Goal: Obtain resource: Download file/media

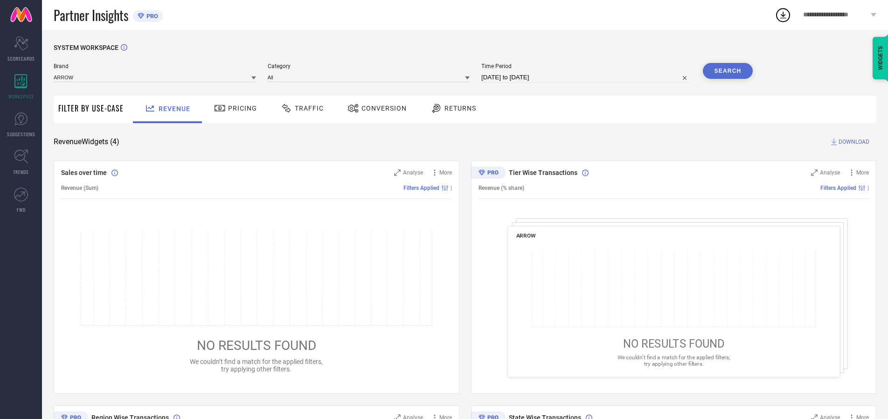
click at [300, 108] on span "Traffic" at bounding box center [309, 107] width 29 height 7
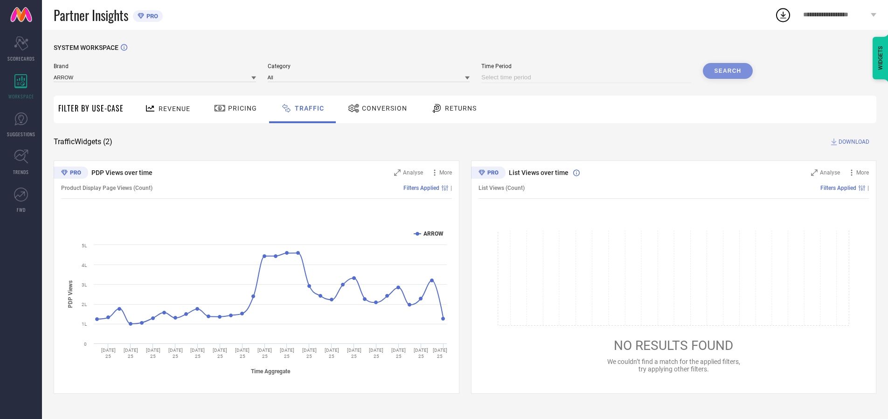
click at [588, 77] on input at bounding box center [586, 77] width 210 height 11
select select "9"
select select "2025"
select select "10"
select select "2025"
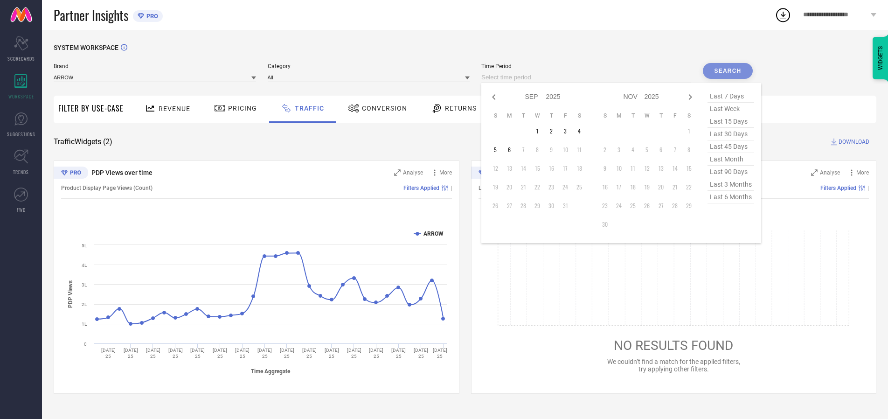
select select "8"
select select "2025"
select select "9"
select select "2025"
click at [582, 187] on td "27" at bounding box center [579, 187] width 14 height 14
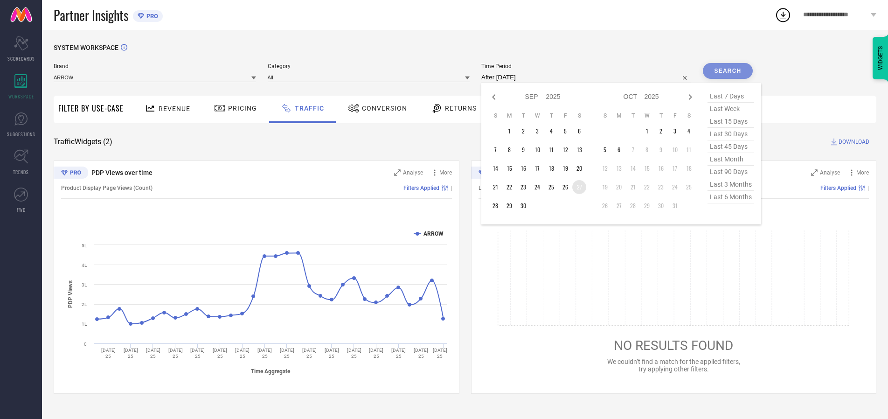
type input "[DATE] to [DATE]"
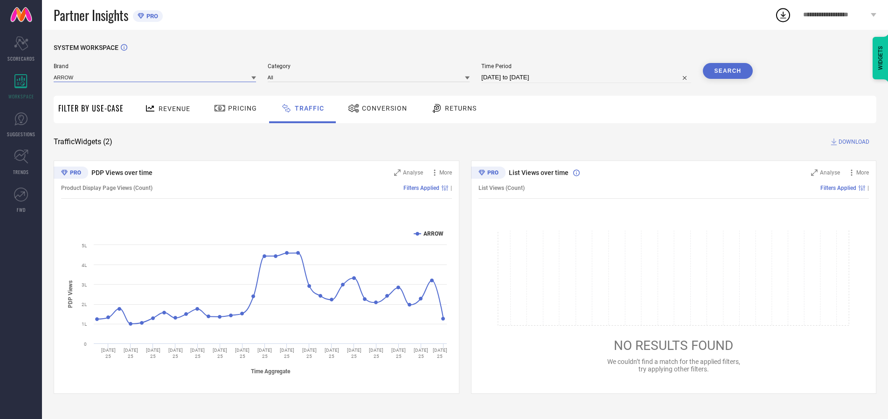
click at [155, 77] on input at bounding box center [155, 77] width 202 height 10
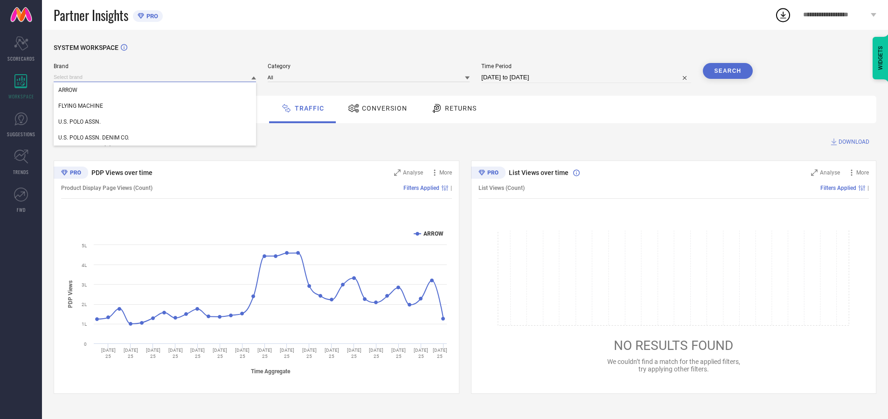
click at [155, 77] on input at bounding box center [155, 77] width 202 height 10
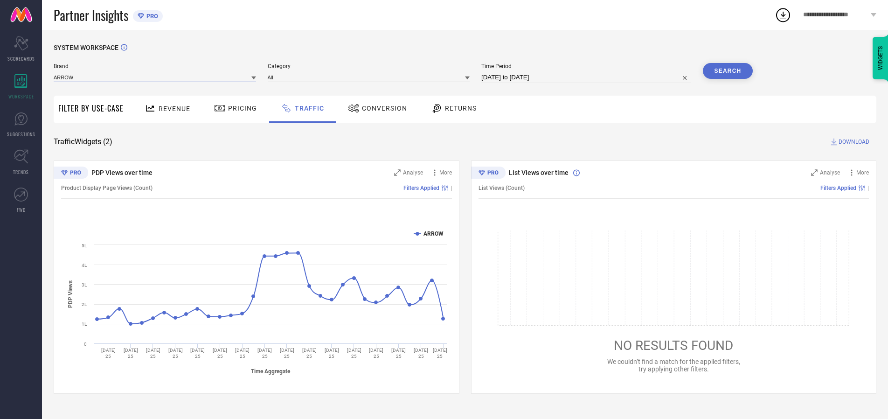
click at [155, 77] on input at bounding box center [155, 77] width 202 height 10
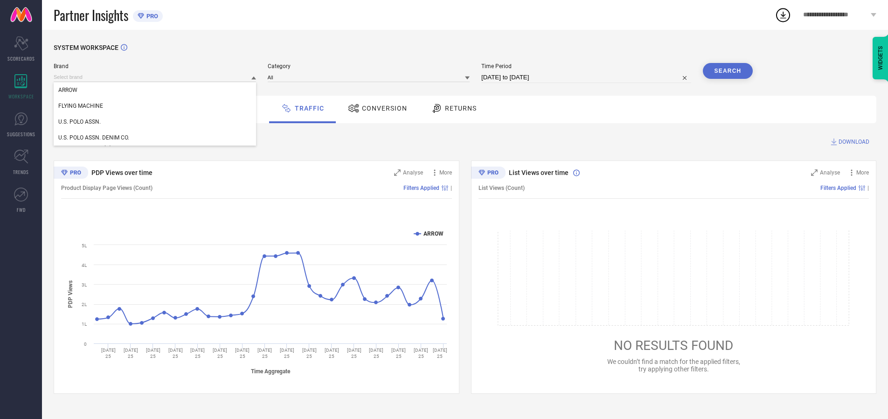
click at [155, 122] on div "U.S. POLO ASSN." at bounding box center [155, 122] width 202 height 16
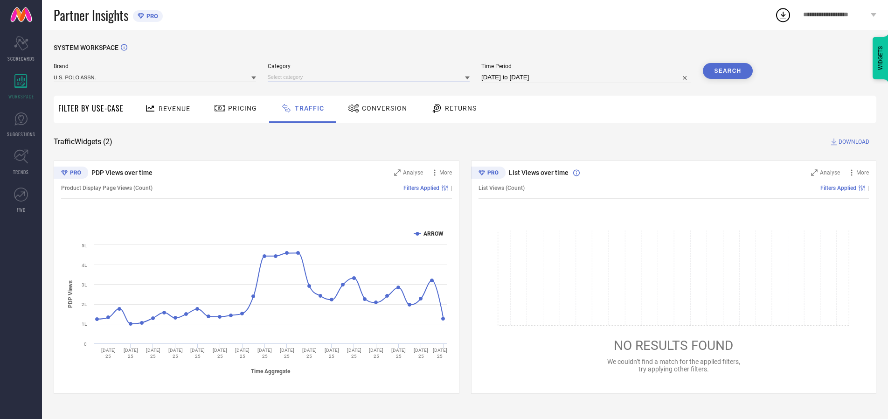
click at [371, 77] on input at bounding box center [369, 77] width 202 height 10
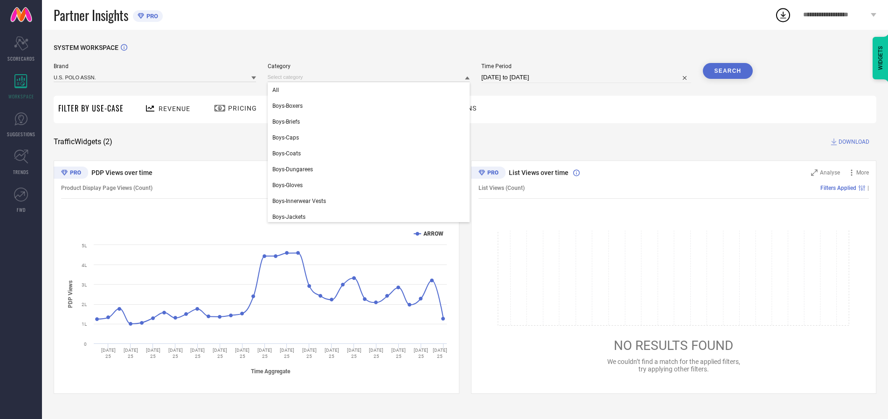
click at [371, 90] on div "All" at bounding box center [369, 90] width 202 height 16
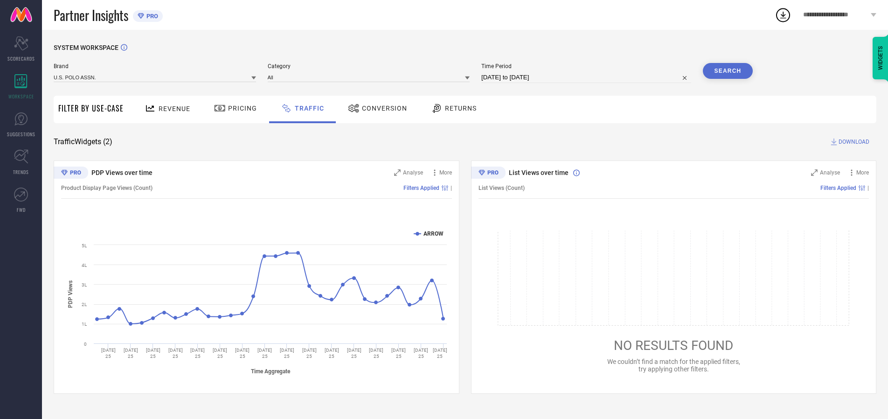
click at [727, 71] on button "Search" at bounding box center [728, 71] width 50 height 16
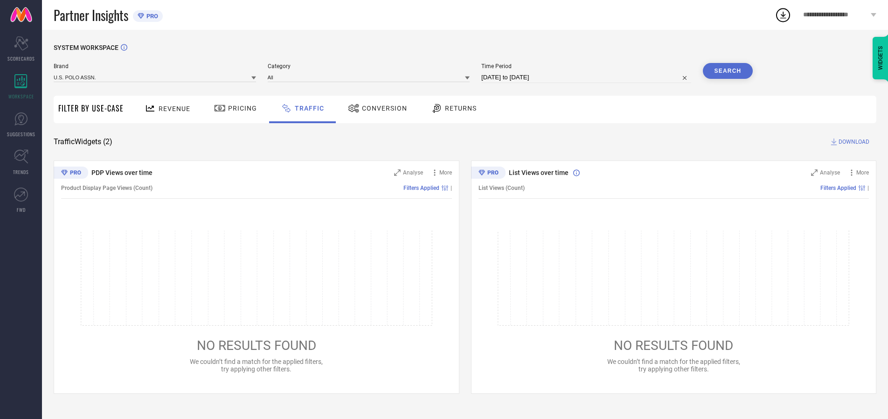
click at [852, 142] on span "DOWNLOAD" at bounding box center [853, 141] width 31 height 9
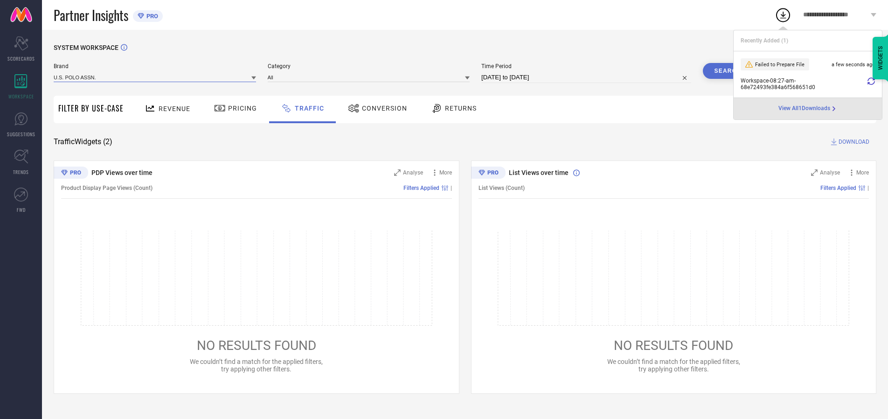
click at [155, 77] on input at bounding box center [155, 77] width 202 height 10
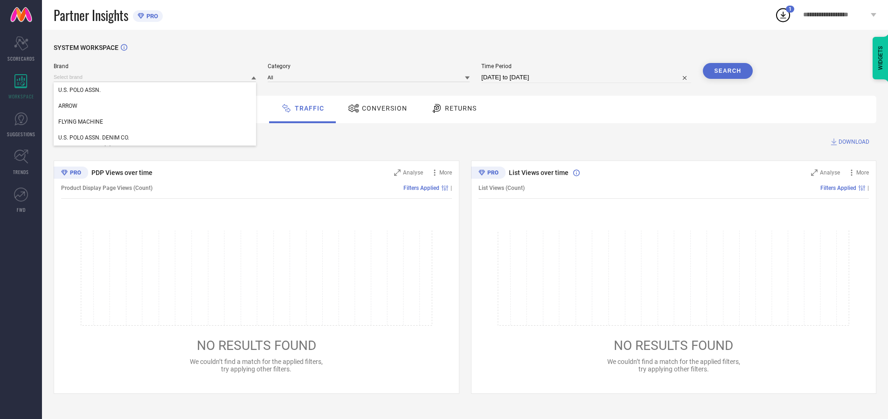
click at [155, 138] on div "U.S. POLO ASSN. DENIM CO." at bounding box center [155, 138] width 202 height 16
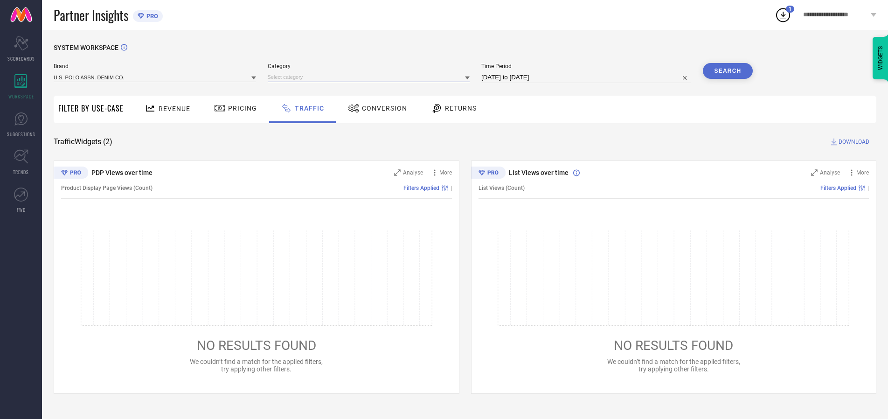
click at [371, 77] on input at bounding box center [369, 77] width 202 height 10
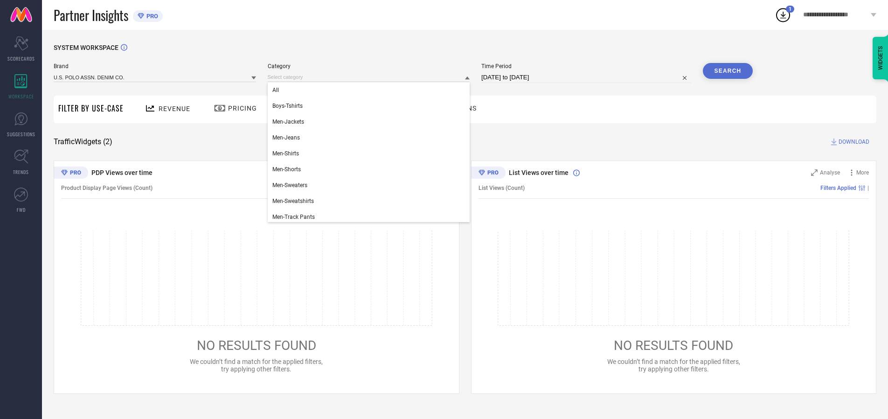
click at [371, 90] on div "All" at bounding box center [369, 90] width 202 height 16
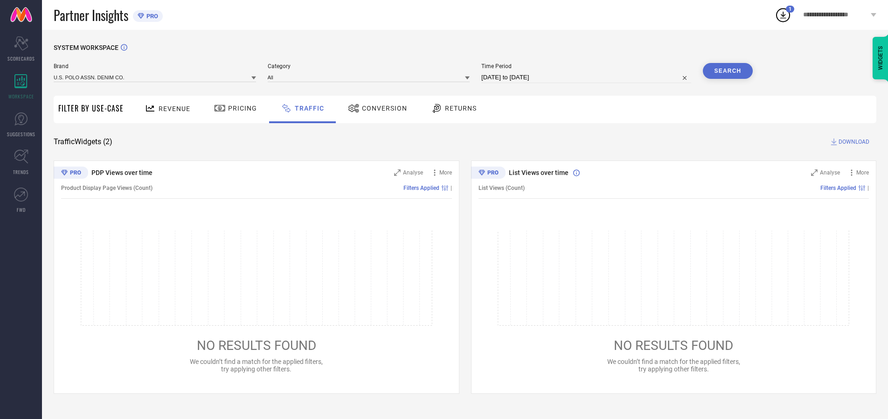
click at [727, 71] on button "Search" at bounding box center [728, 71] width 50 height 16
click at [852, 142] on span "DOWNLOAD" at bounding box center [853, 141] width 31 height 9
click at [588, 77] on input at bounding box center [586, 77] width 210 height 11
select select "9"
select select "2025"
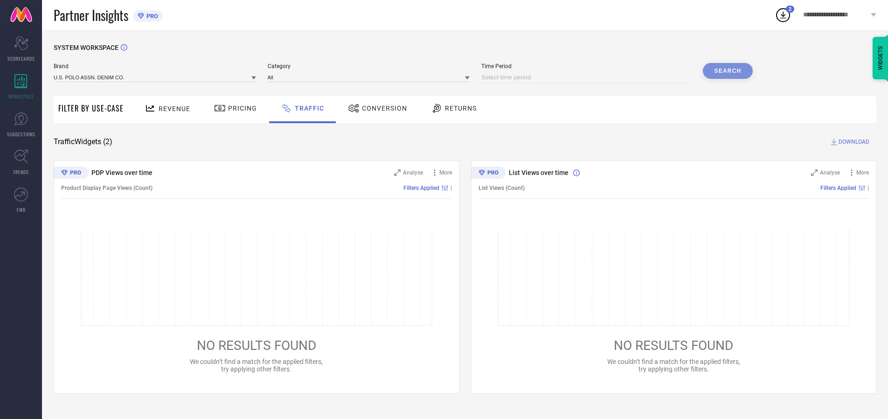
select select "10"
select select "2025"
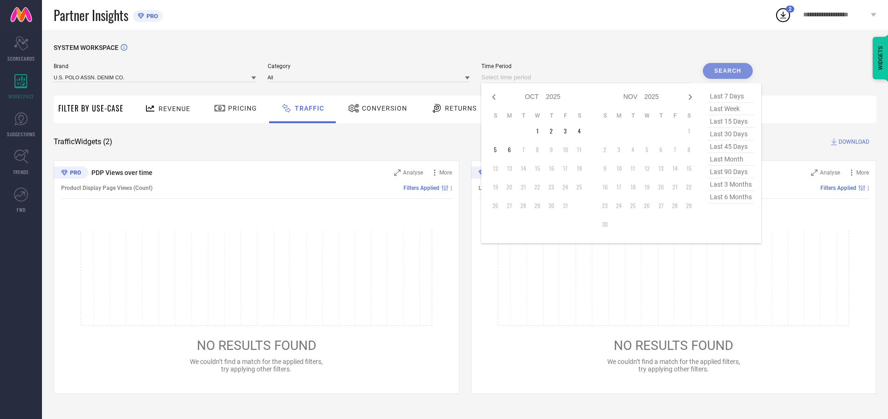
select select "8"
select select "2025"
select select "9"
select select "2025"
click at [498, 206] on td "28" at bounding box center [495, 206] width 14 height 14
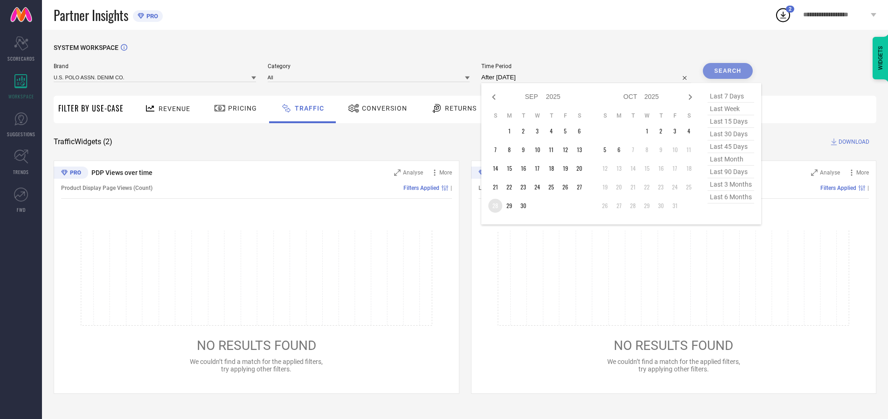
type input "[DATE] to [DATE]"
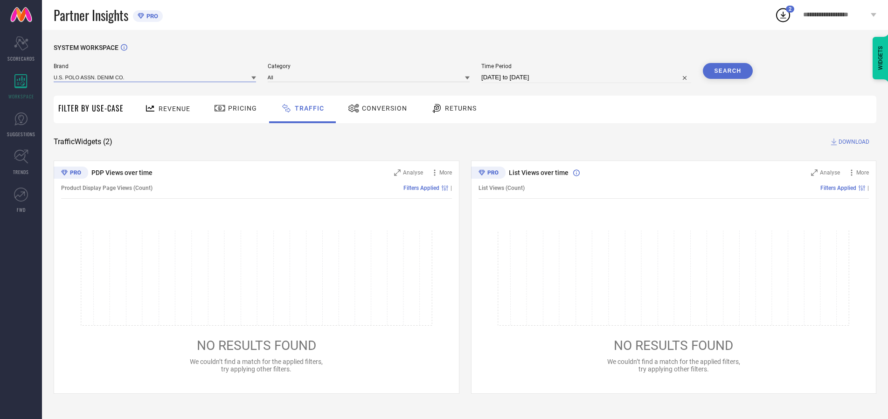
click at [155, 77] on input at bounding box center [155, 77] width 202 height 10
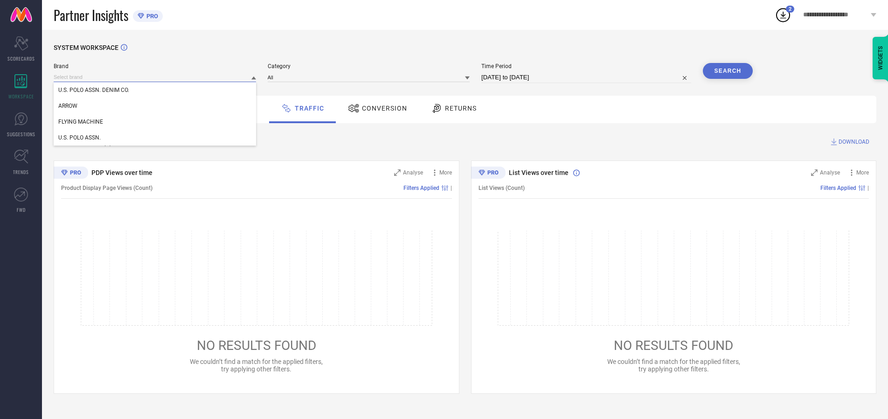
click at [155, 77] on input at bounding box center [155, 77] width 202 height 10
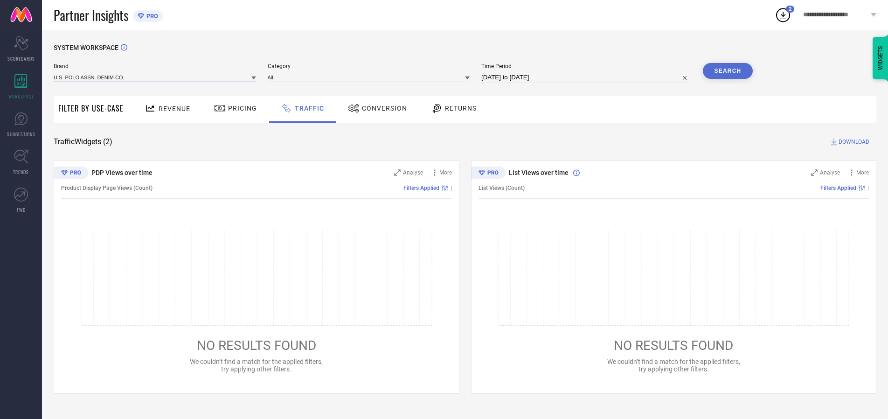
click at [155, 77] on input at bounding box center [155, 77] width 202 height 10
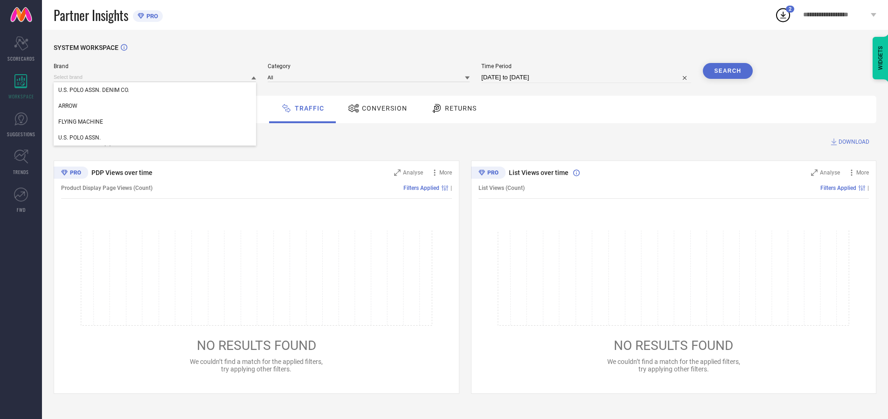
click at [155, 90] on div "U.S. POLO ASSN. DENIM CO." at bounding box center [155, 90] width 202 height 16
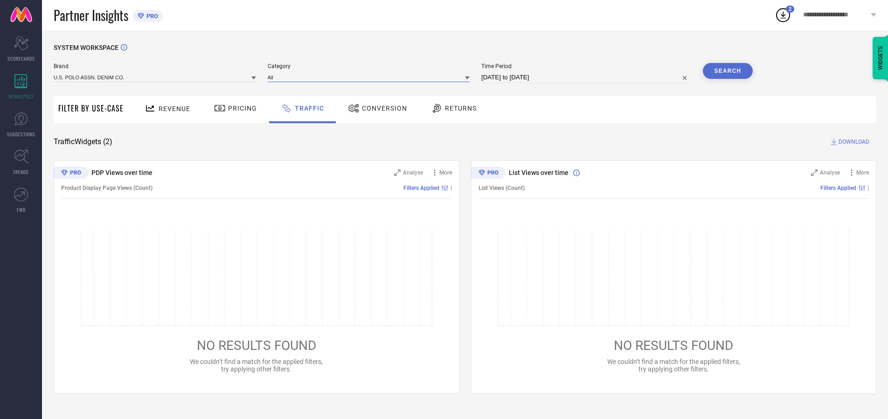
click at [371, 77] on input at bounding box center [369, 77] width 202 height 10
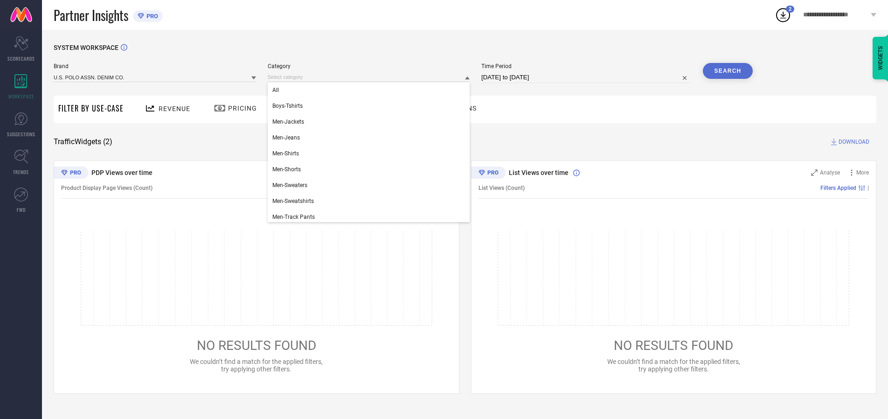
click at [371, 90] on div "All" at bounding box center [369, 90] width 202 height 16
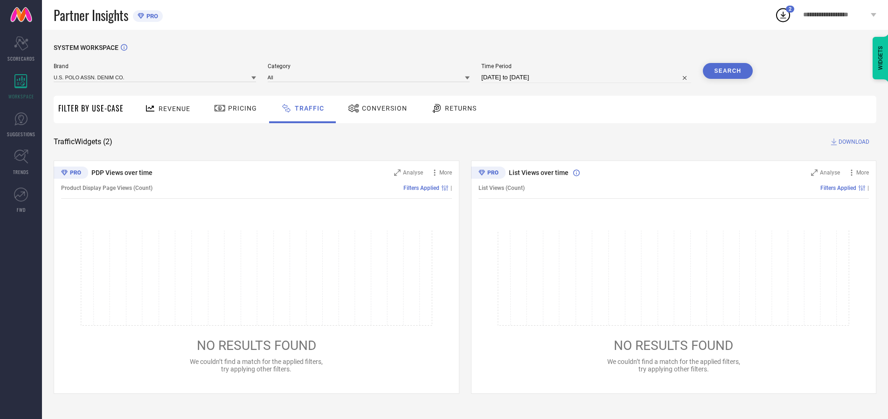
click at [727, 71] on button "Search" at bounding box center [728, 71] width 50 height 16
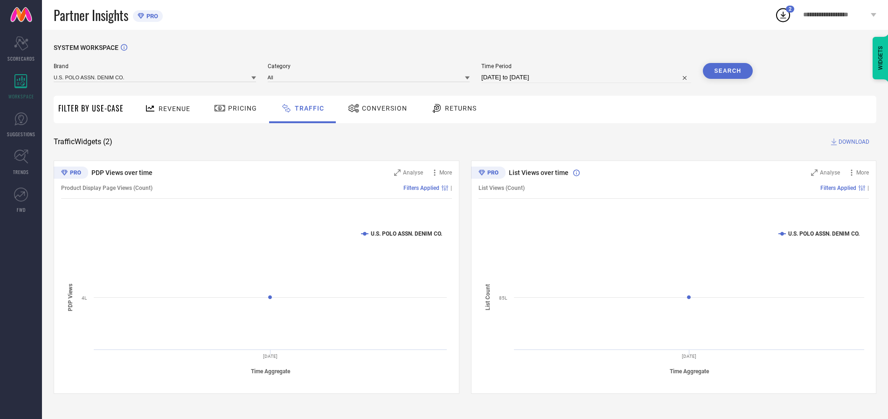
click at [852, 142] on span "DOWNLOAD" at bounding box center [853, 141] width 31 height 9
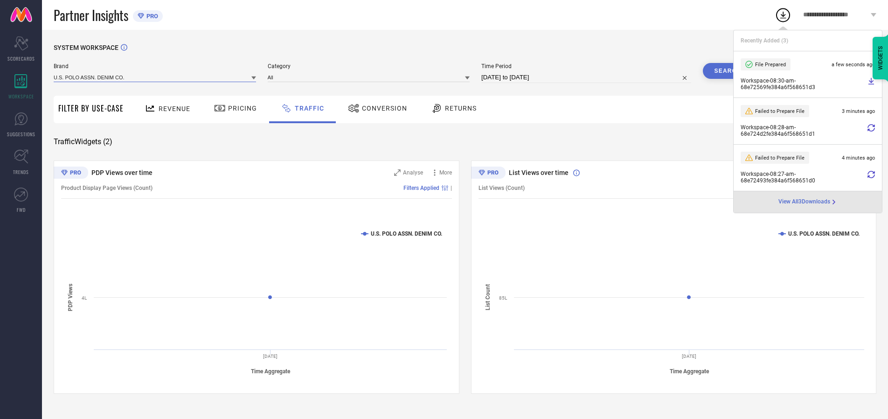
click at [155, 77] on input at bounding box center [155, 77] width 202 height 10
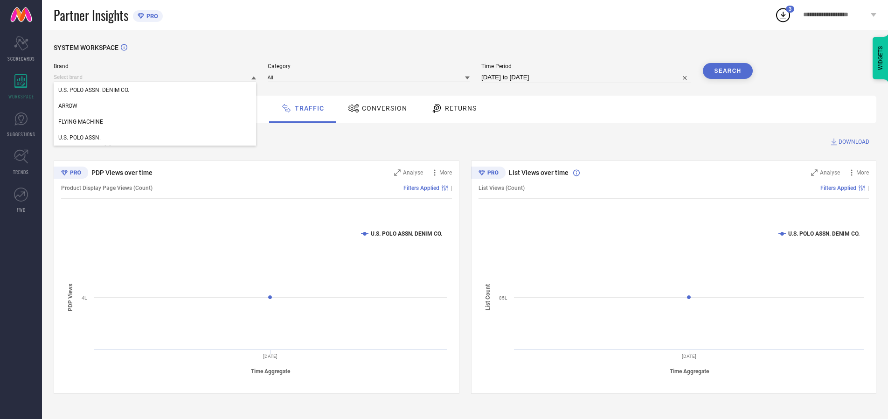
click at [155, 138] on div "U.S. POLO ASSN." at bounding box center [155, 138] width 202 height 16
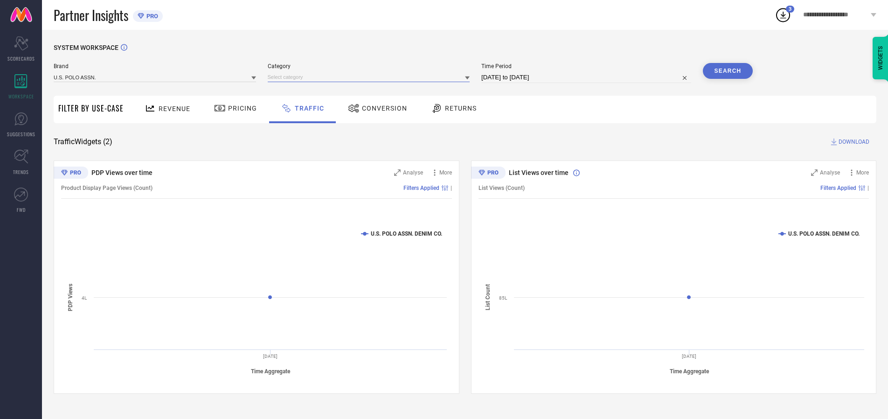
click at [371, 77] on input at bounding box center [369, 77] width 202 height 10
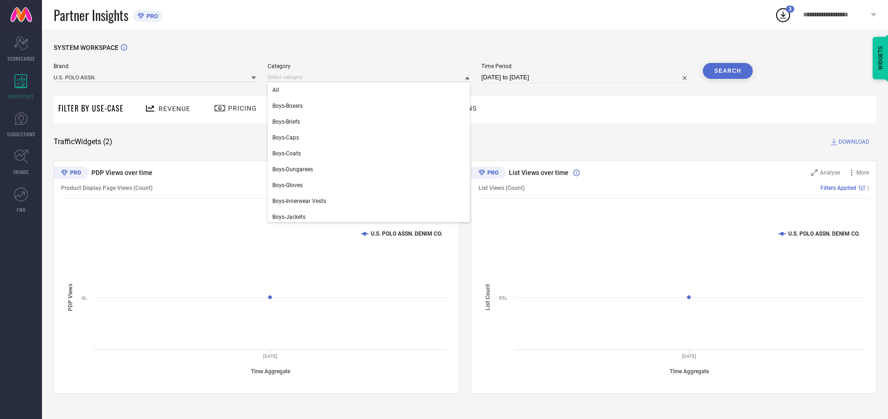
click at [371, 90] on div "All" at bounding box center [369, 90] width 202 height 16
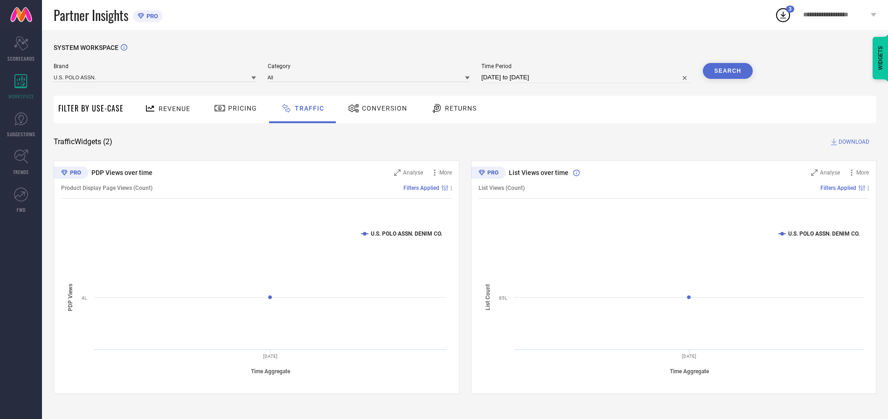
click at [727, 71] on button "Search" at bounding box center [728, 71] width 50 height 16
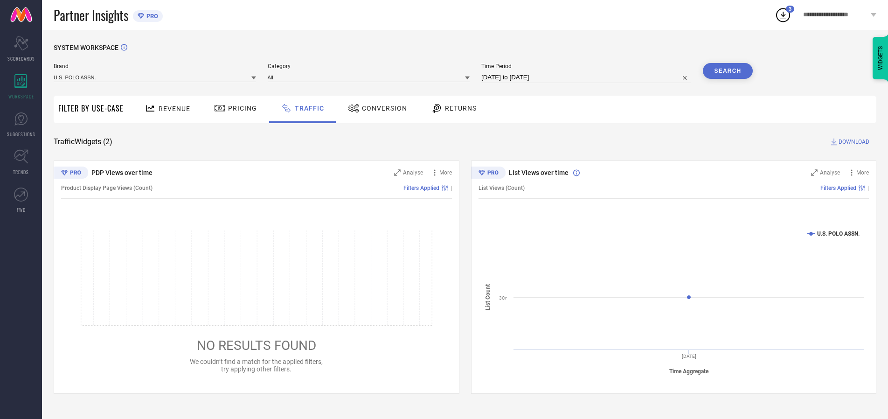
click at [852, 142] on span "DOWNLOAD" at bounding box center [853, 141] width 31 height 9
click at [588, 77] on input at bounding box center [586, 77] width 210 height 11
select select "9"
select select "2025"
select select "10"
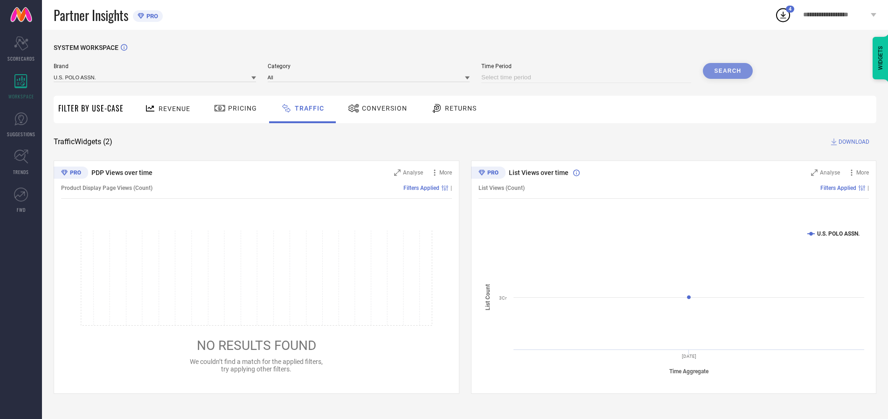
select select "2025"
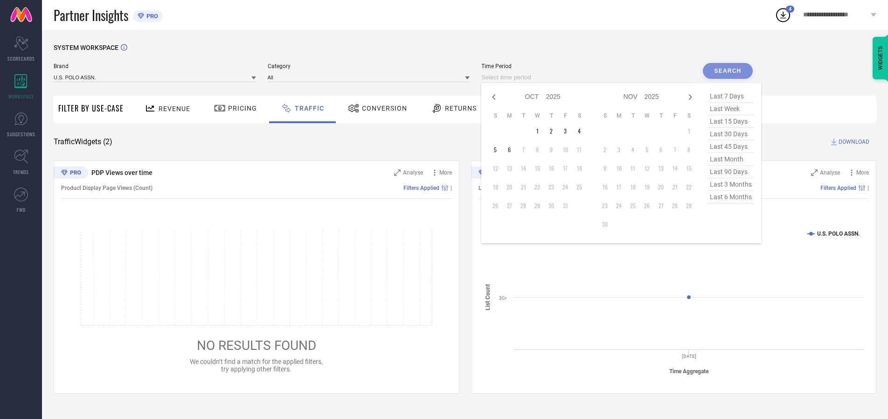
select select "8"
select select "2025"
select select "9"
select select "2025"
click at [512, 206] on td "29" at bounding box center [509, 206] width 14 height 14
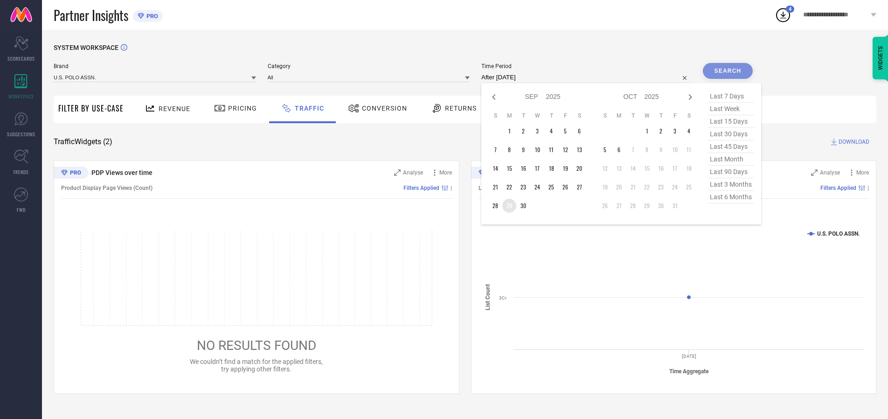
type input "[DATE] to [DATE]"
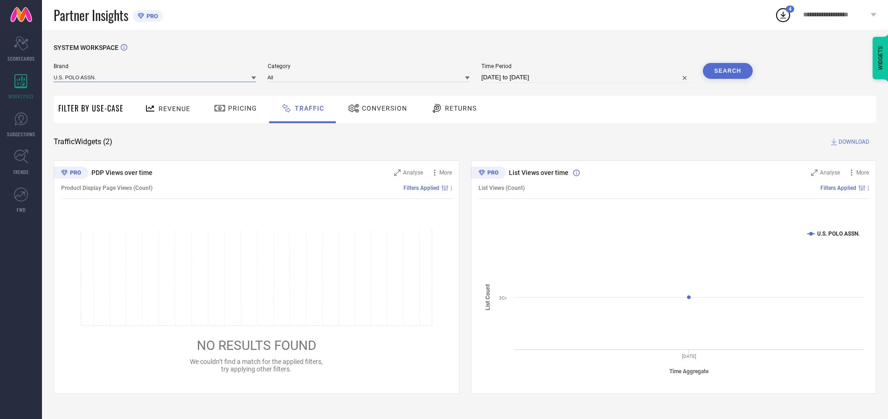
click at [155, 77] on input at bounding box center [155, 77] width 202 height 10
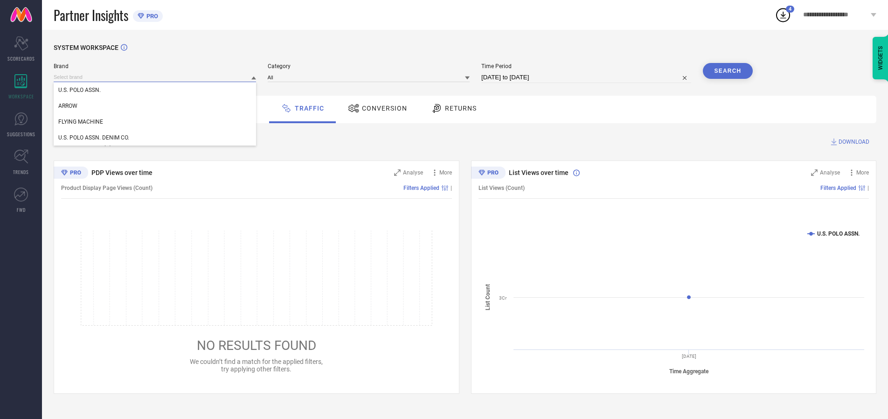
click at [155, 77] on input at bounding box center [155, 77] width 202 height 10
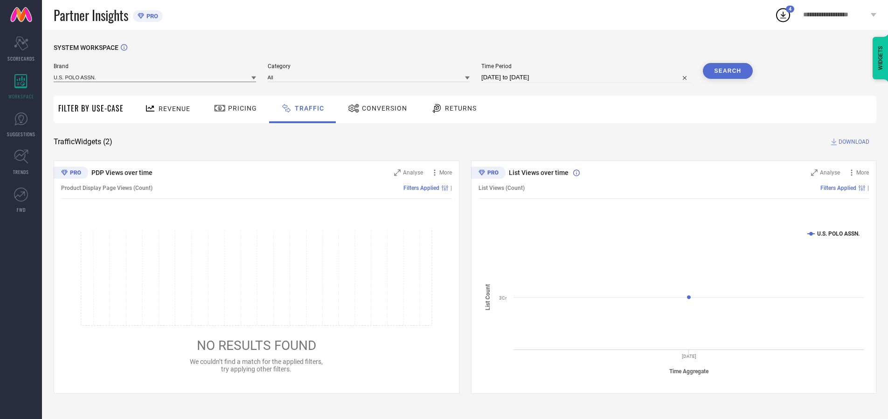
click at [155, 77] on input at bounding box center [155, 77] width 202 height 10
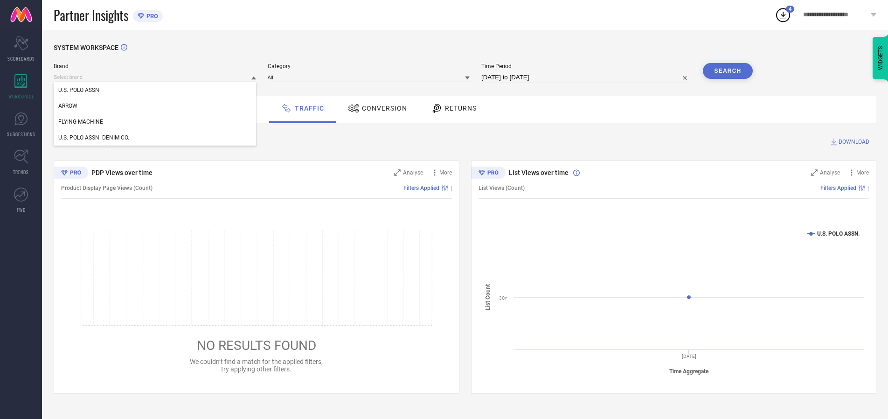
click at [155, 90] on div "U.S. POLO ASSN." at bounding box center [155, 90] width 202 height 16
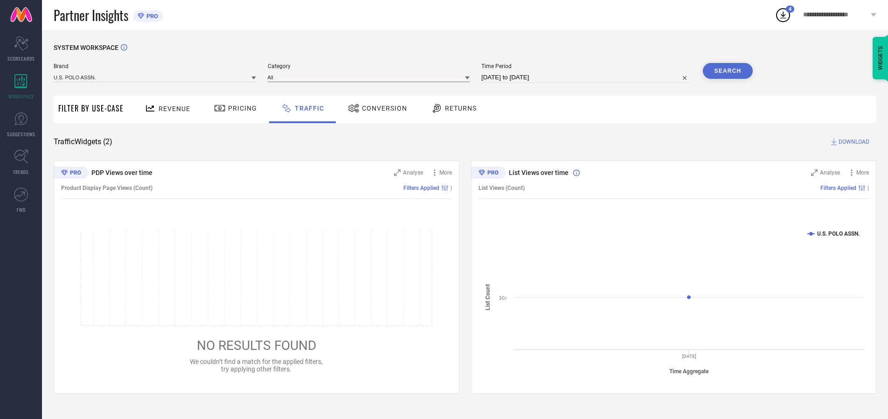
click at [371, 77] on input at bounding box center [369, 77] width 202 height 10
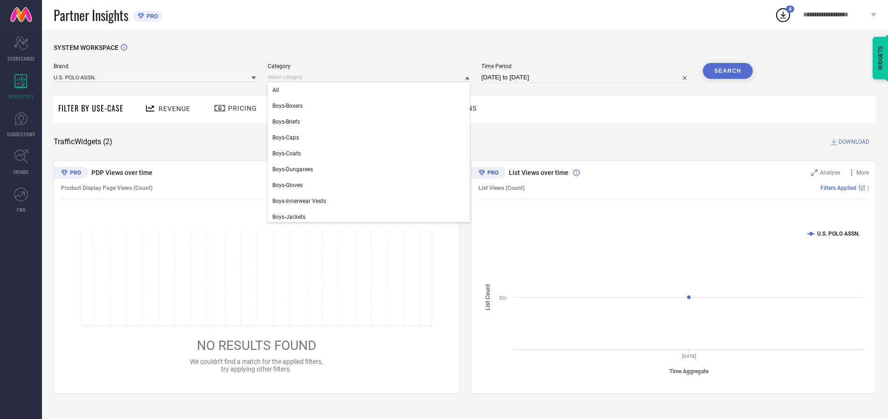
click at [371, 90] on div "All" at bounding box center [369, 90] width 202 height 16
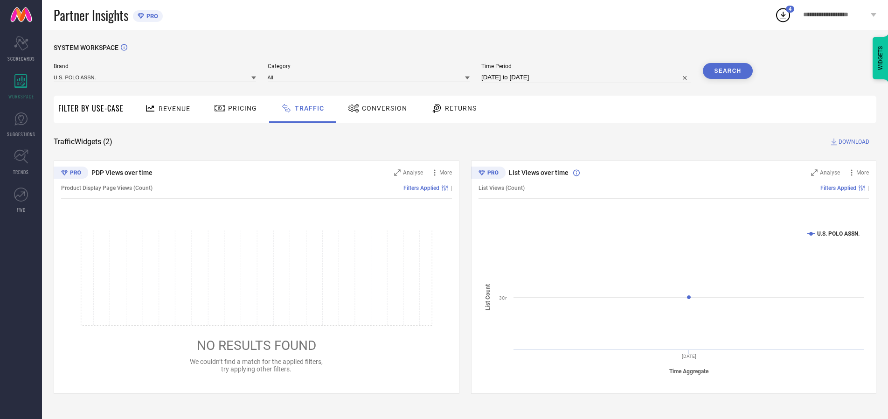
click at [727, 71] on button "Search" at bounding box center [728, 71] width 50 height 16
click at [852, 142] on span "DOWNLOAD" at bounding box center [853, 141] width 31 height 9
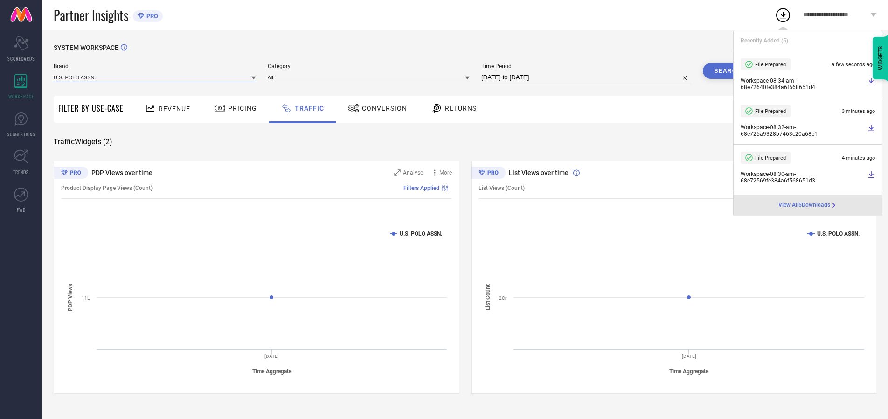
click at [155, 77] on input at bounding box center [155, 77] width 202 height 10
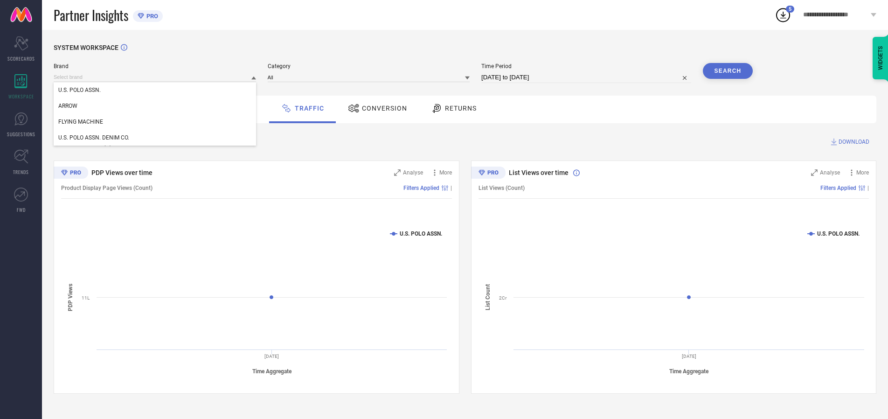
click at [155, 138] on div "U.S. POLO ASSN. DENIM CO." at bounding box center [155, 138] width 202 height 16
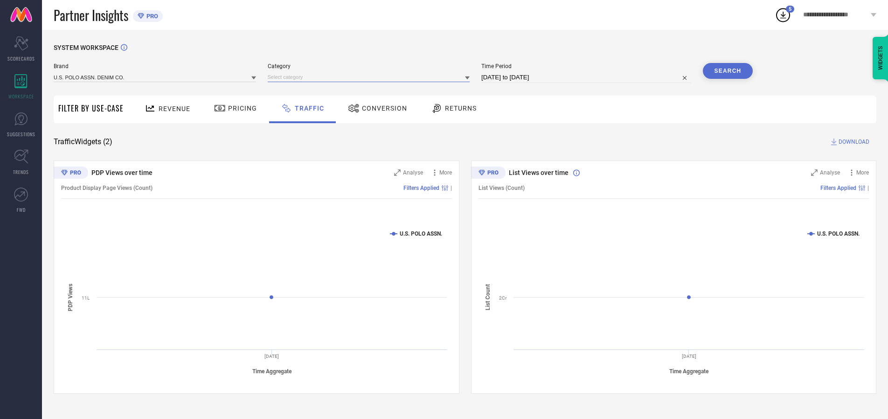
click at [371, 77] on input at bounding box center [369, 77] width 202 height 10
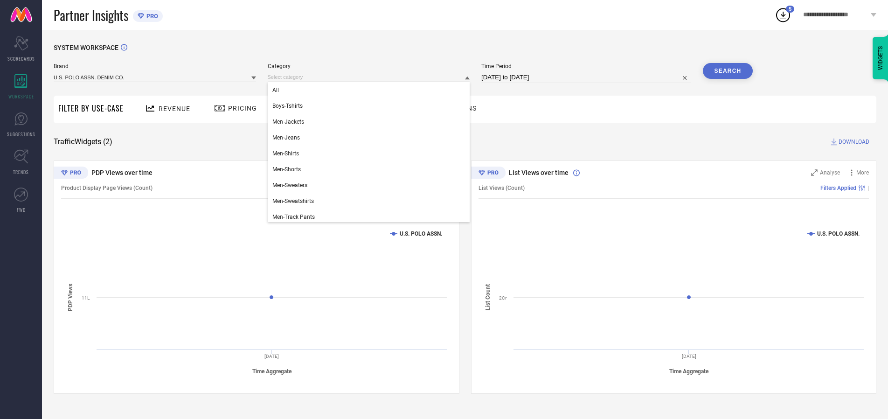
click at [371, 90] on div "All" at bounding box center [369, 90] width 202 height 16
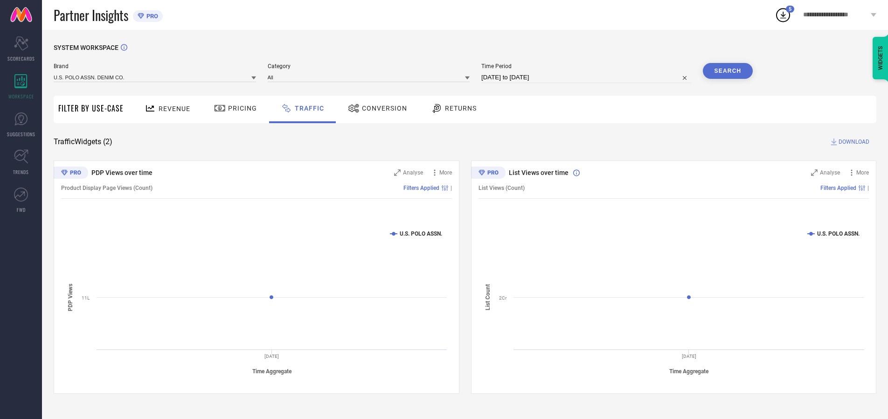
click at [727, 71] on button "Search" at bounding box center [728, 71] width 50 height 16
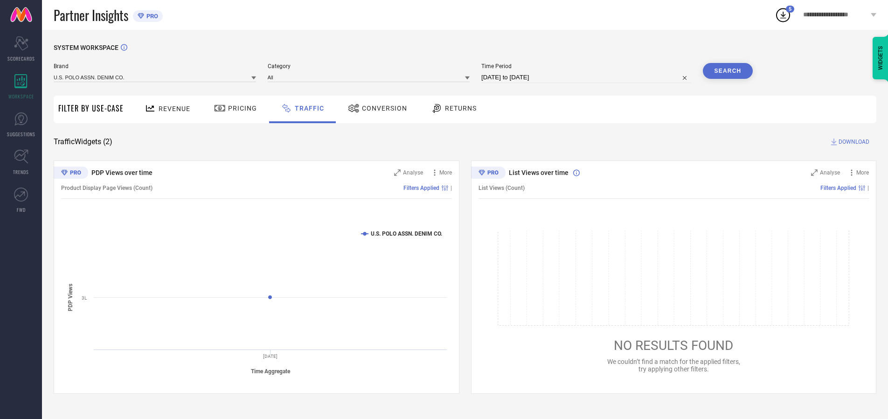
click at [852, 142] on span "DOWNLOAD" at bounding box center [853, 141] width 31 height 9
click at [588, 77] on input at bounding box center [586, 77] width 210 height 11
select select "9"
select select "2025"
select select "10"
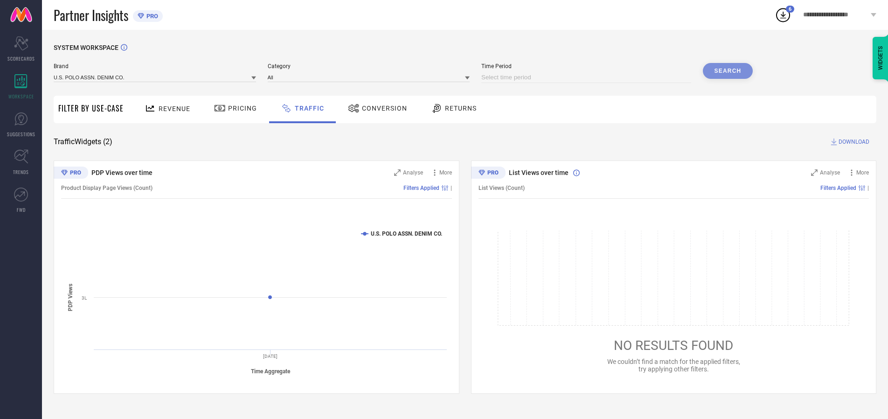
select select "2025"
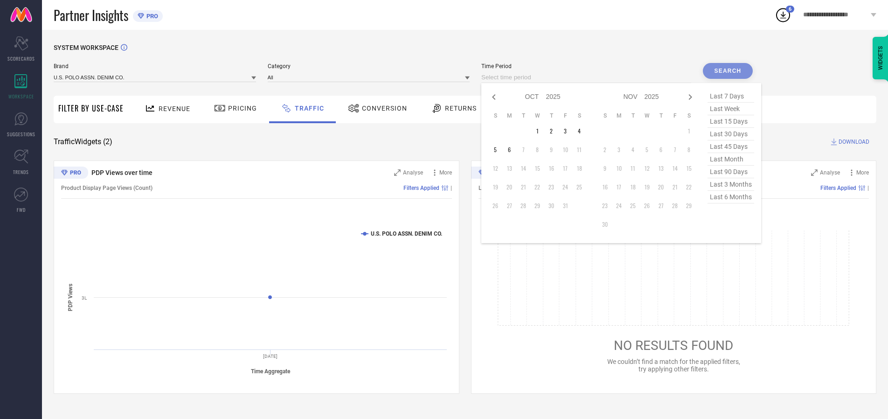
select select "8"
select select "2025"
select select "9"
select select "2025"
click at [526, 206] on td "30" at bounding box center [523, 206] width 14 height 14
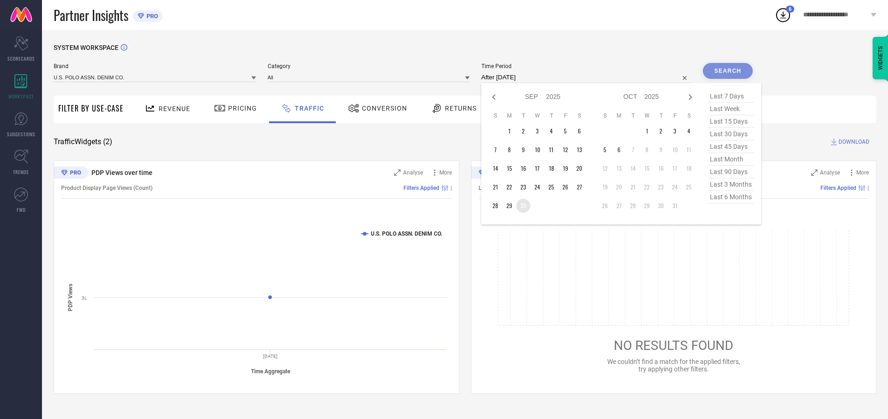
type input "[DATE] to [DATE]"
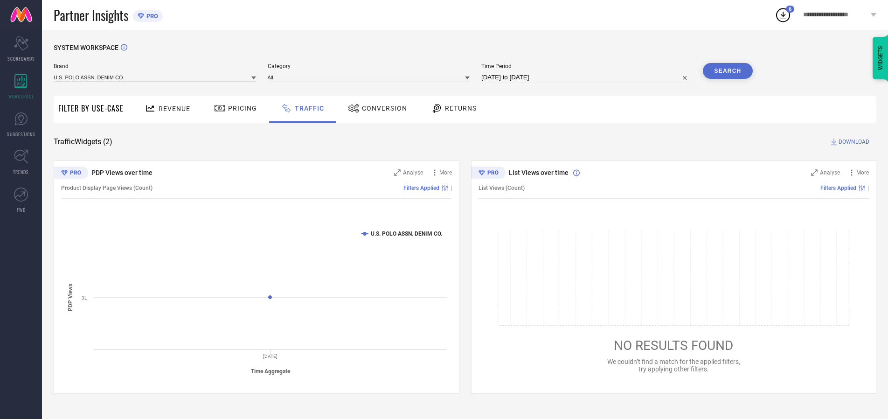
click at [155, 77] on input at bounding box center [155, 77] width 202 height 10
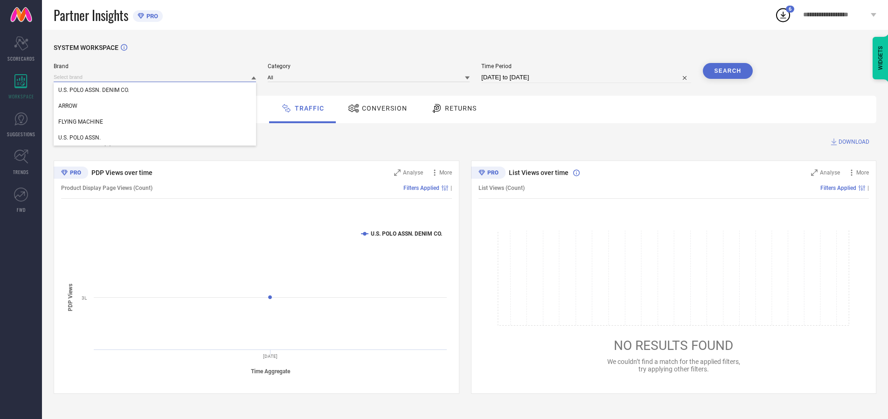
click at [155, 77] on input at bounding box center [155, 77] width 202 height 10
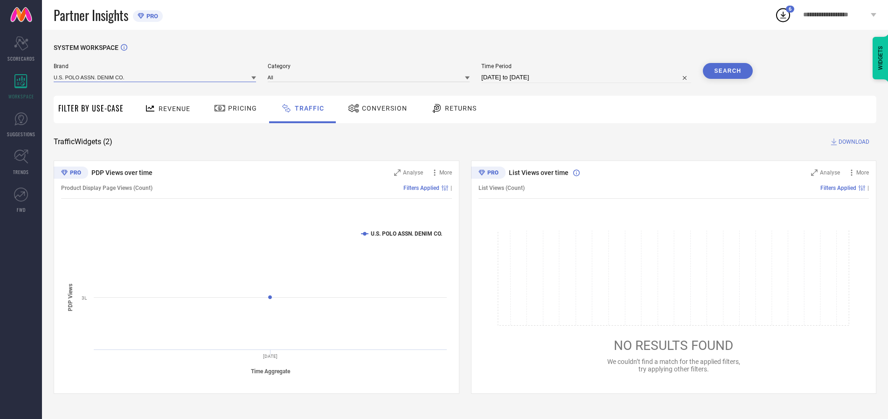
click at [155, 77] on input at bounding box center [155, 77] width 202 height 10
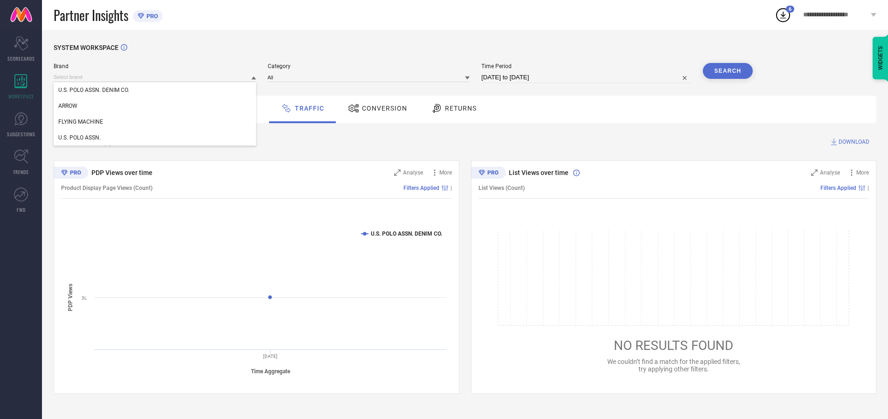
click at [155, 90] on div "U.S. POLO ASSN. DENIM CO." at bounding box center [155, 90] width 202 height 16
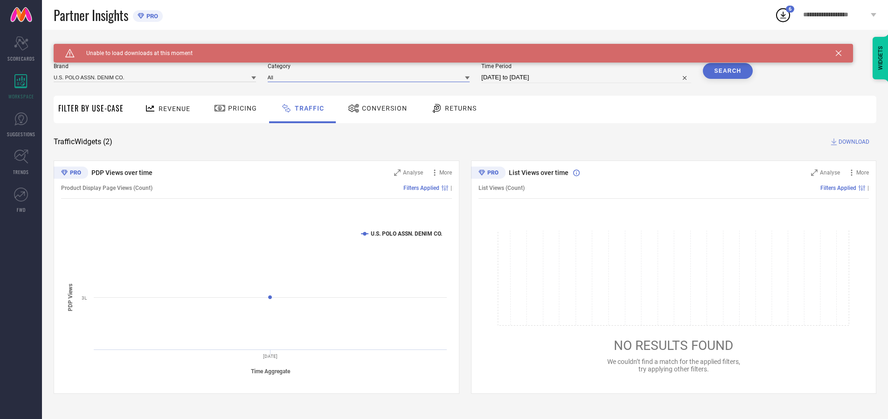
click at [371, 77] on input at bounding box center [369, 77] width 202 height 10
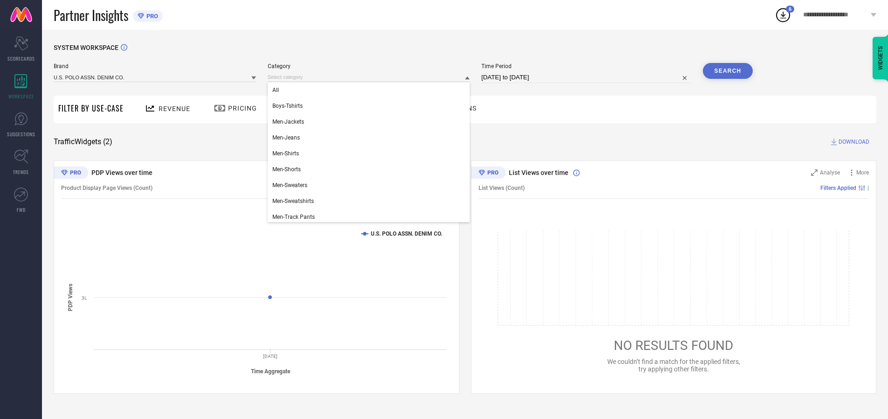
click at [371, 90] on div "All" at bounding box center [369, 90] width 202 height 16
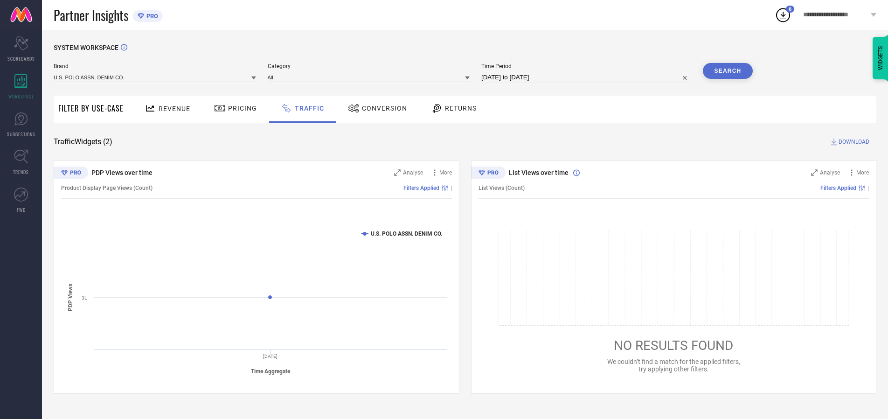
click at [727, 71] on button "Search" at bounding box center [728, 71] width 50 height 16
click at [852, 142] on span "DOWNLOAD" at bounding box center [853, 141] width 31 height 9
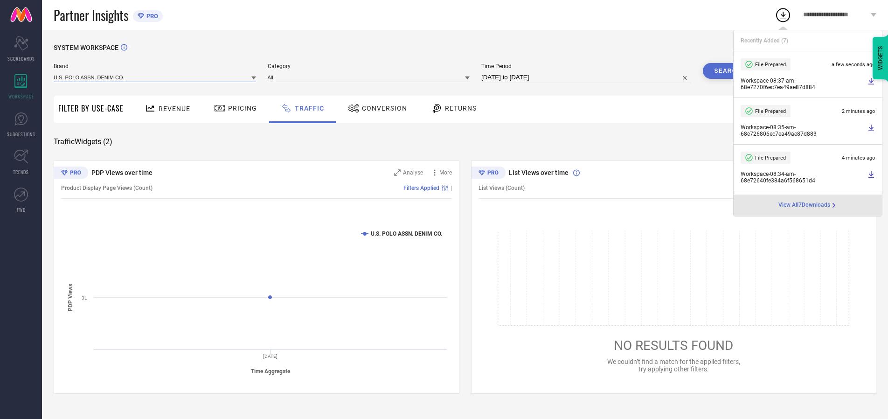
click at [155, 77] on input at bounding box center [155, 77] width 202 height 10
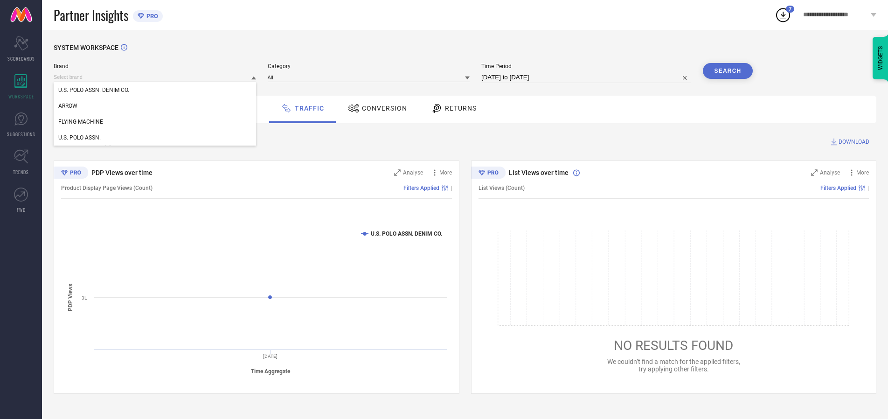
click at [155, 138] on div "U.S. POLO ASSN." at bounding box center [155, 138] width 202 height 16
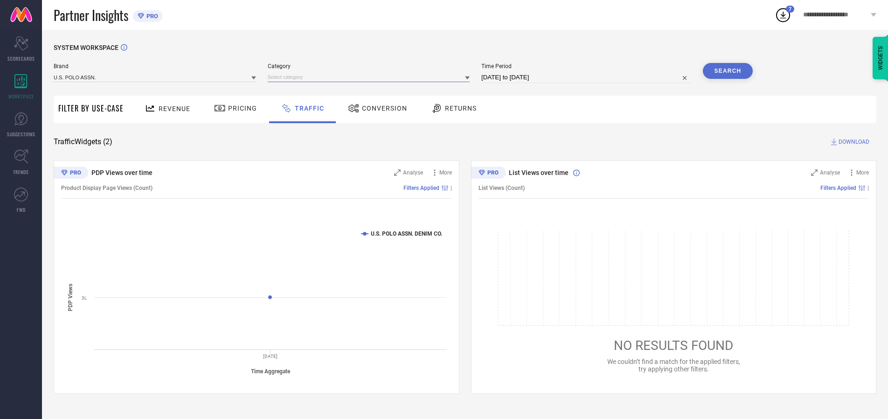
click at [371, 77] on input at bounding box center [369, 77] width 202 height 10
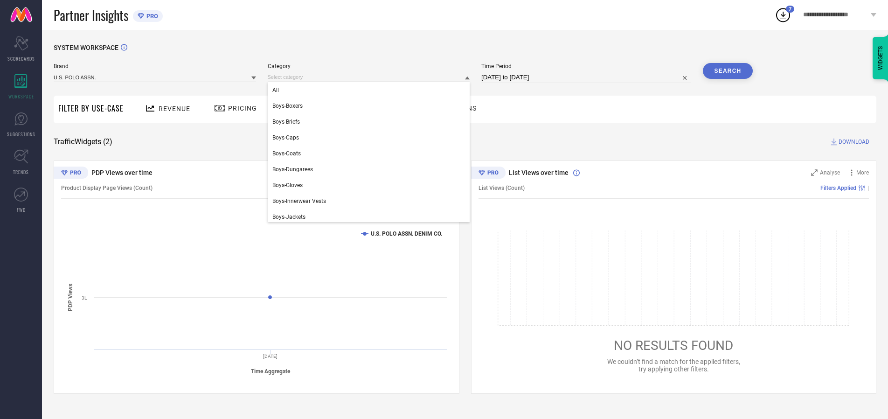
click at [371, 90] on div "All" at bounding box center [369, 90] width 202 height 16
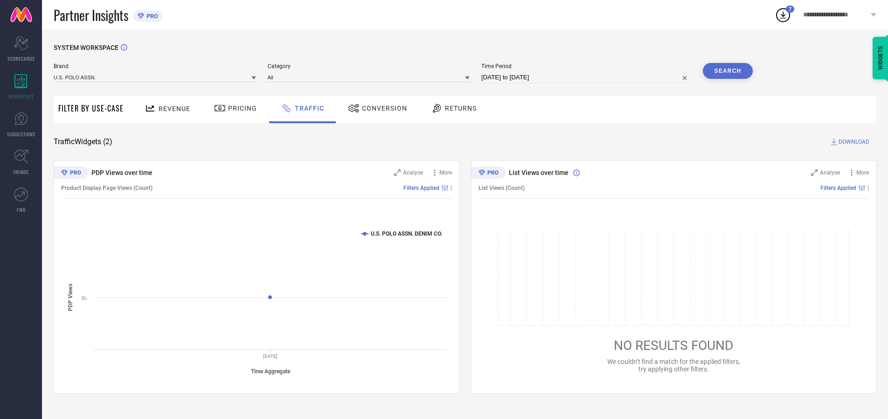
click at [727, 71] on button "Search" at bounding box center [728, 71] width 50 height 16
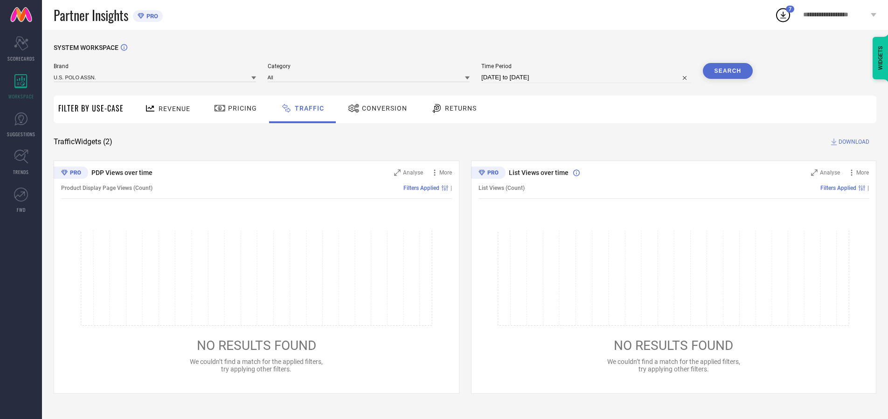
click at [852, 142] on span "DOWNLOAD" at bounding box center [853, 141] width 31 height 9
click at [588, 77] on input at bounding box center [586, 77] width 210 height 11
select select "9"
select select "2025"
select select "10"
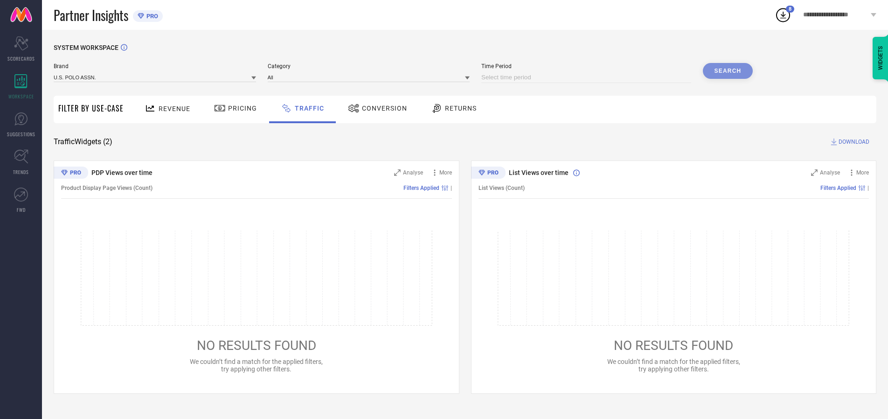
select select "2025"
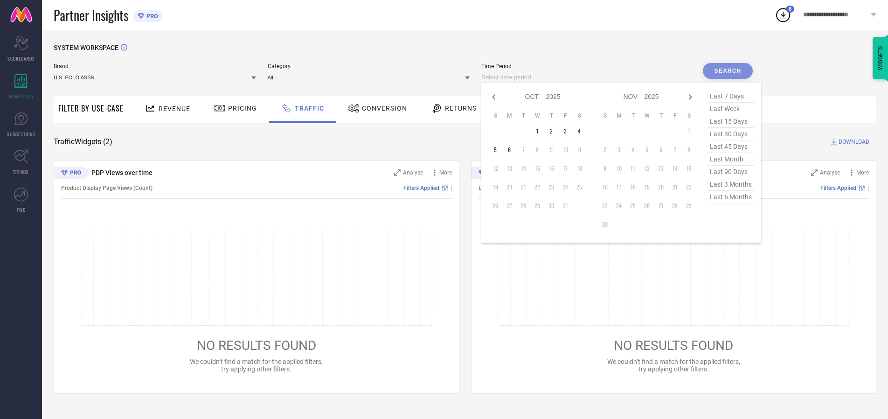
click at [540, 131] on td "1" at bounding box center [537, 131] width 14 height 14
type input "[DATE] to [DATE]"
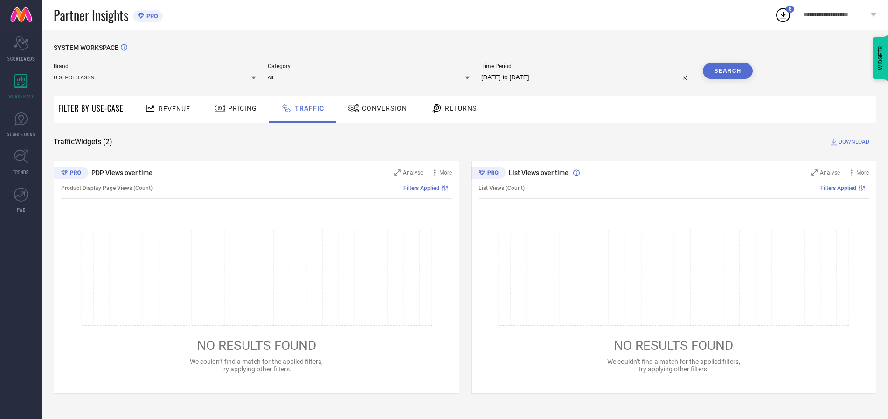
click at [155, 77] on input at bounding box center [155, 77] width 202 height 10
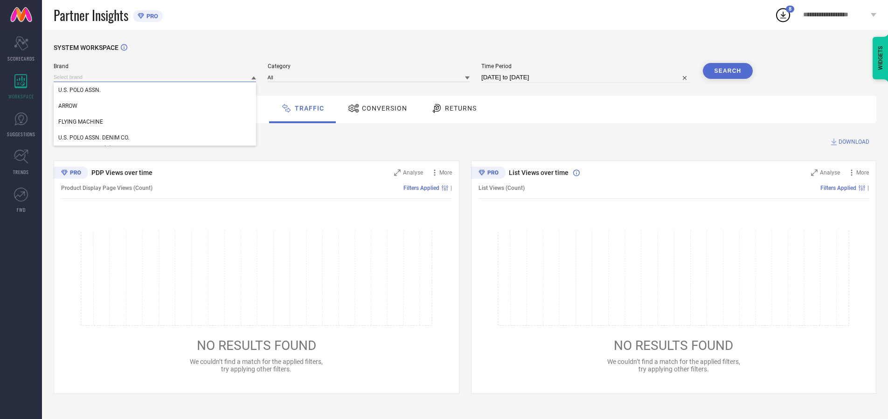
click at [155, 77] on input at bounding box center [155, 77] width 202 height 10
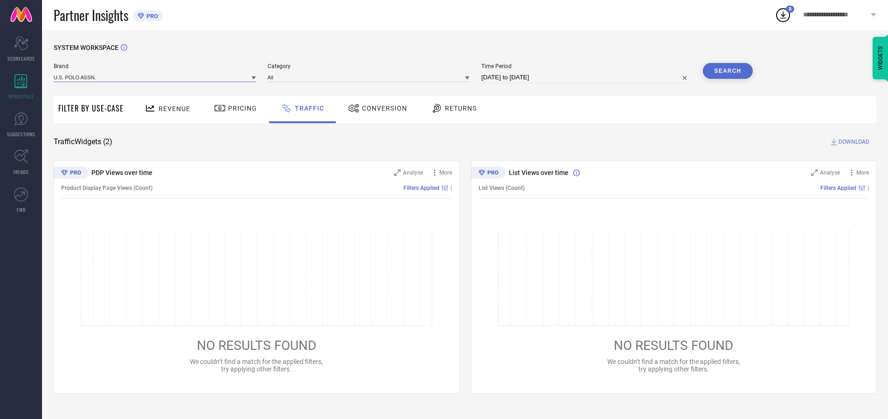
click at [155, 77] on input at bounding box center [155, 77] width 202 height 10
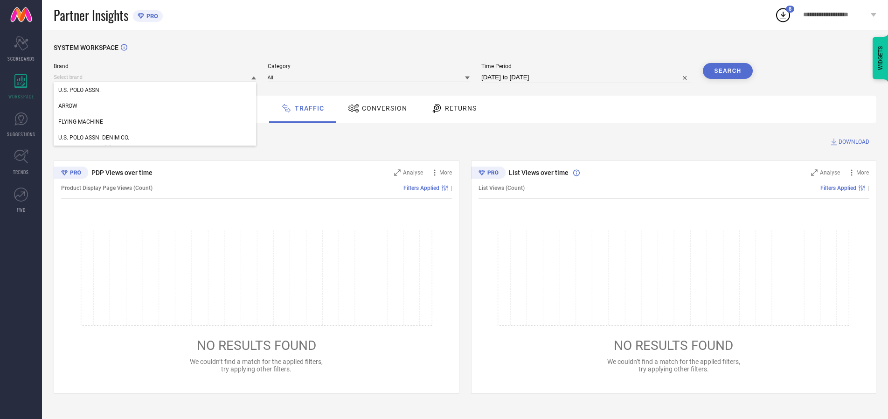
click at [155, 90] on div "U.S. POLO ASSN." at bounding box center [155, 90] width 202 height 16
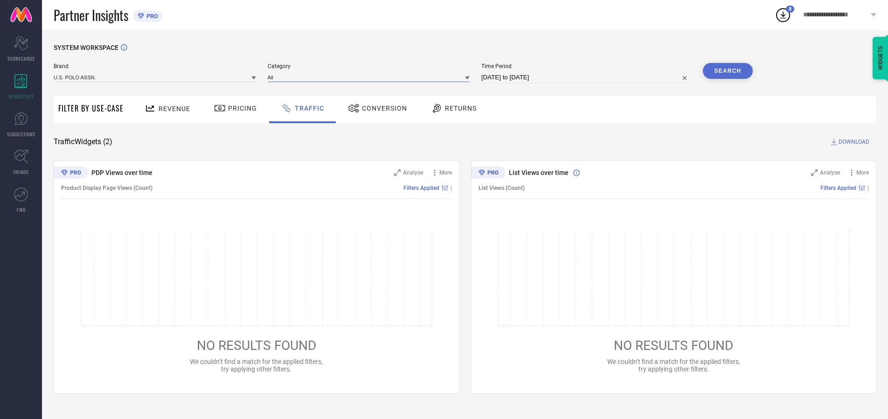
click at [371, 77] on input at bounding box center [369, 77] width 202 height 10
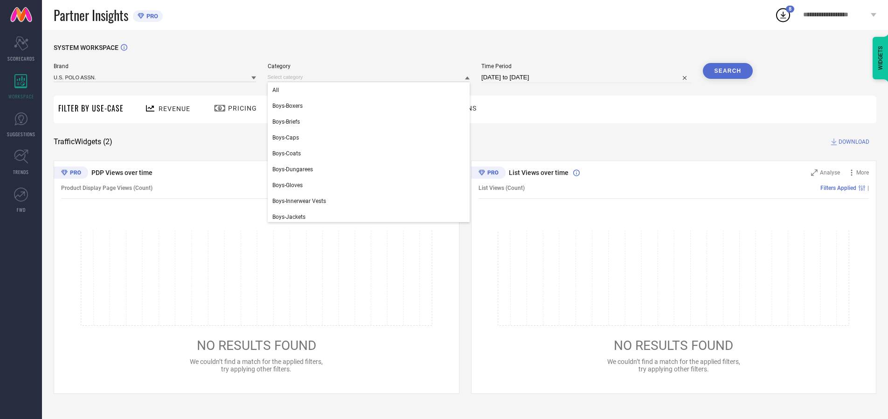
click at [371, 90] on div "All" at bounding box center [369, 90] width 202 height 16
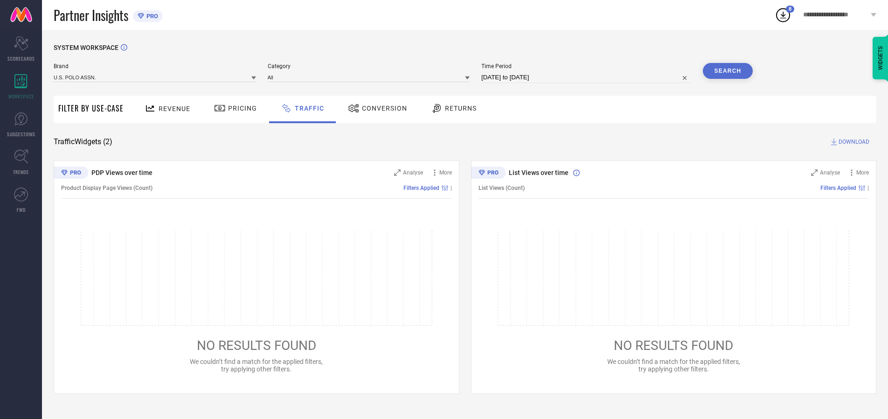
click at [727, 71] on button "Search" at bounding box center [728, 71] width 50 height 16
click at [852, 142] on span "DOWNLOAD" at bounding box center [853, 141] width 31 height 9
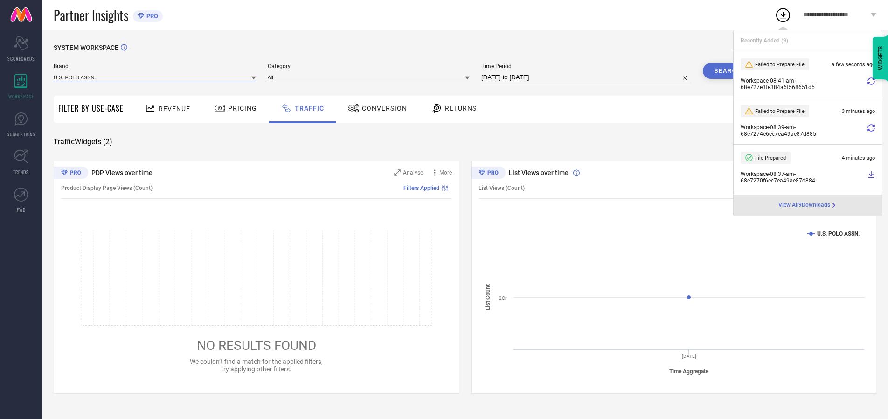
click at [155, 77] on input at bounding box center [155, 77] width 202 height 10
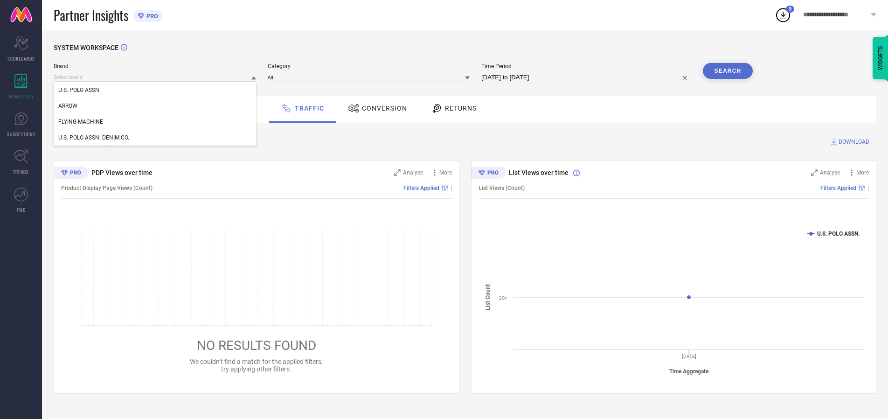
click at [155, 138] on div "U.S. POLO ASSN. DENIM CO." at bounding box center [155, 138] width 202 height 16
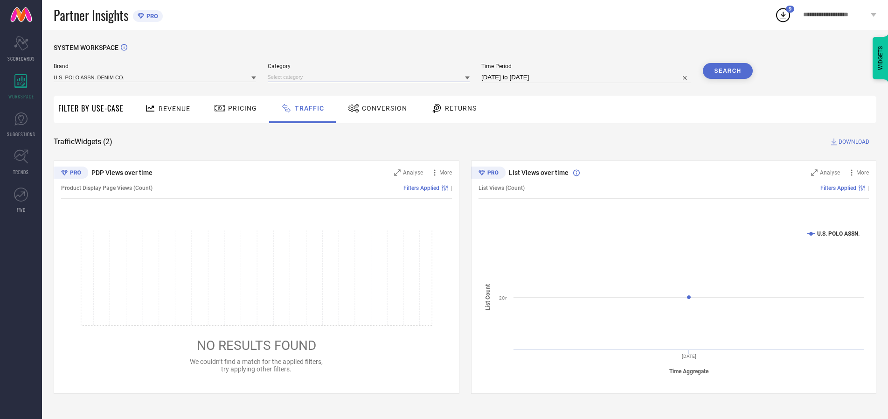
click at [371, 77] on input at bounding box center [369, 77] width 202 height 10
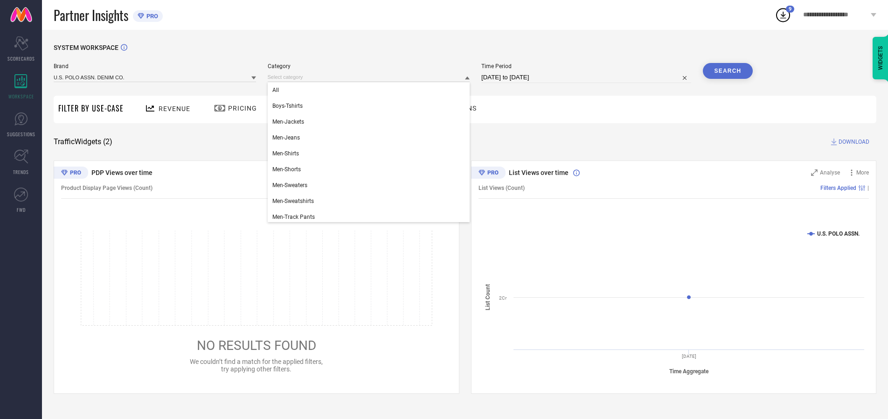
click at [371, 90] on div "All" at bounding box center [369, 90] width 202 height 16
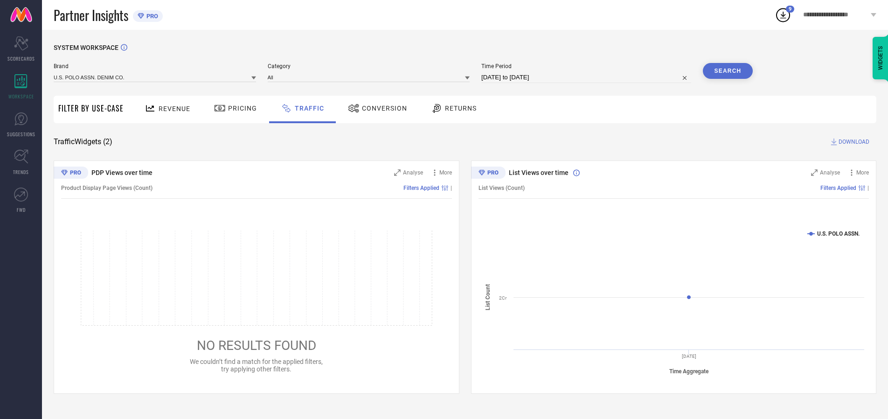
click at [727, 71] on button "Search" at bounding box center [728, 71] width 50 height 16
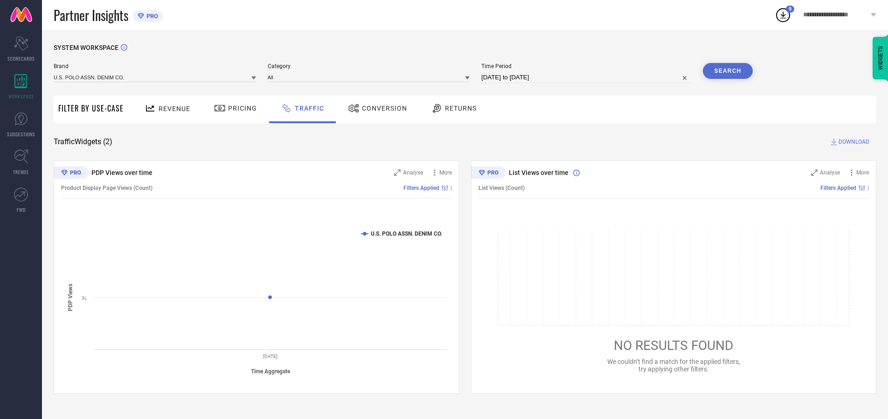
click at [852, 142] on span "DOWNLOAD" at bounding box center [853, 141] width 31 height 9
click at [588, 77] on input at bounding box center [586, 77] width 210 height 11
select select "9"
select select "2025"
select select "10"
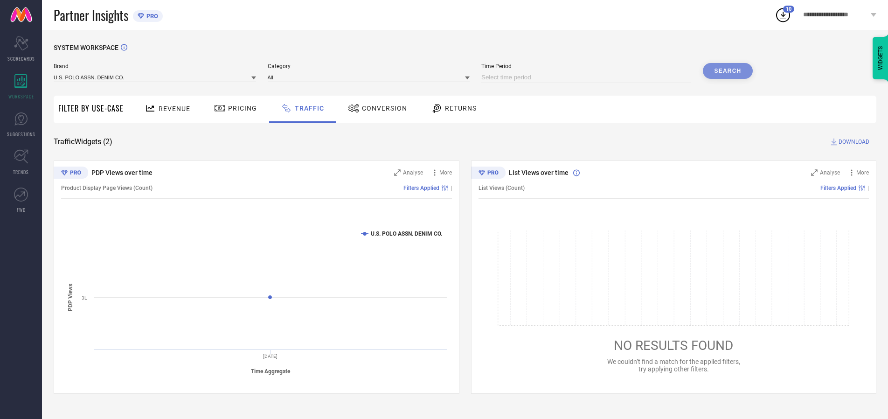
select select "2025"
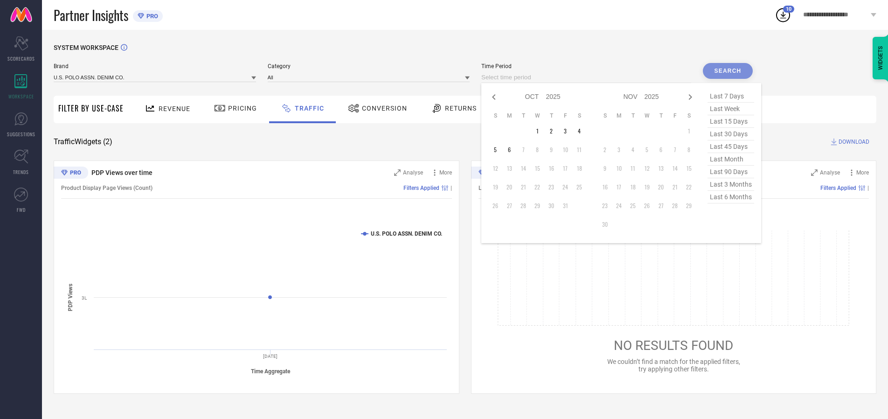
click at [554, 131] on td "2" at bounding box center [551, 131] width 14 height 14
type input "[DATE] to [DATE]"
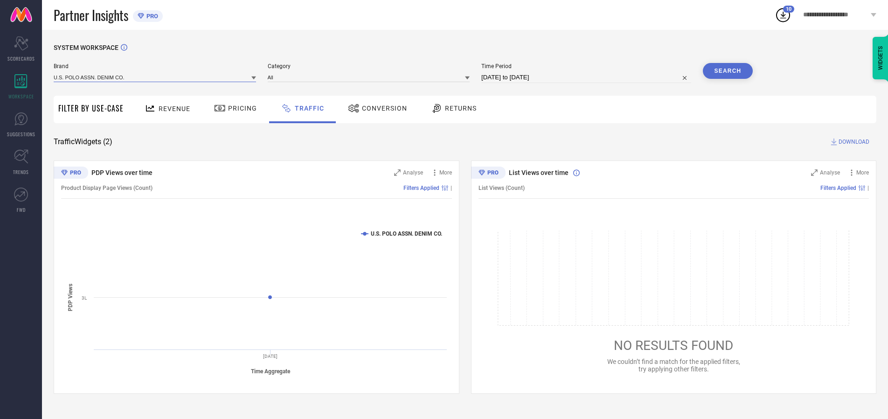
click at [155, 77] on input at bounding box center [155, 77] width 202 height 10
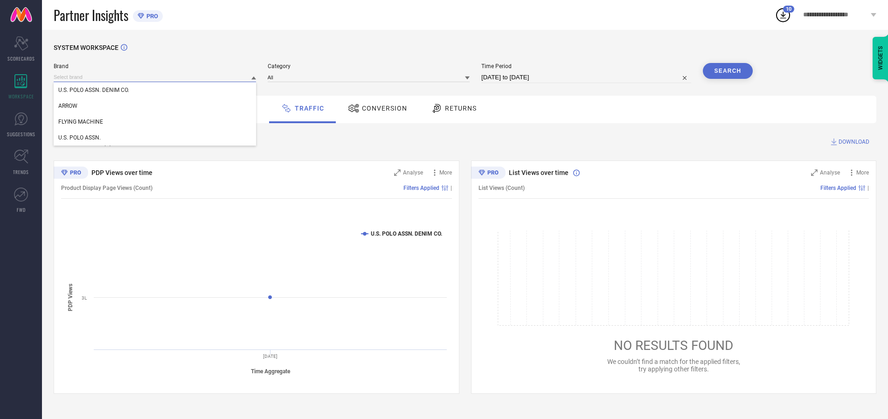
click at [155, 77] on input at bounding box center [155, 77] width 202 height 10
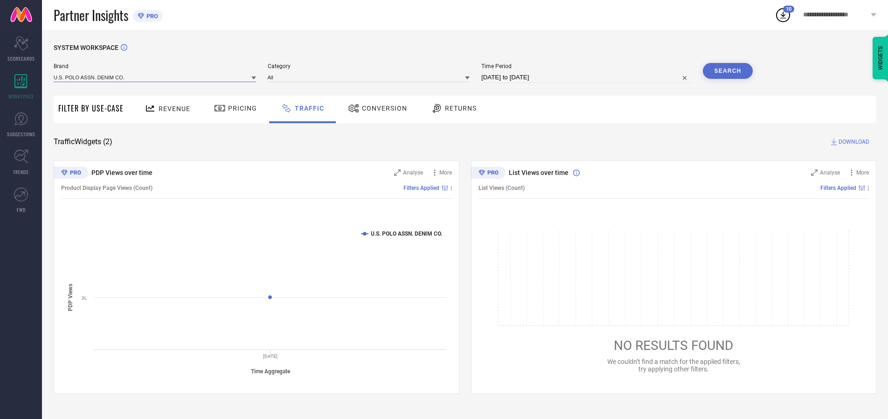
click at [155, 77] on input at bounding box center [155, 77] width 202 height 10
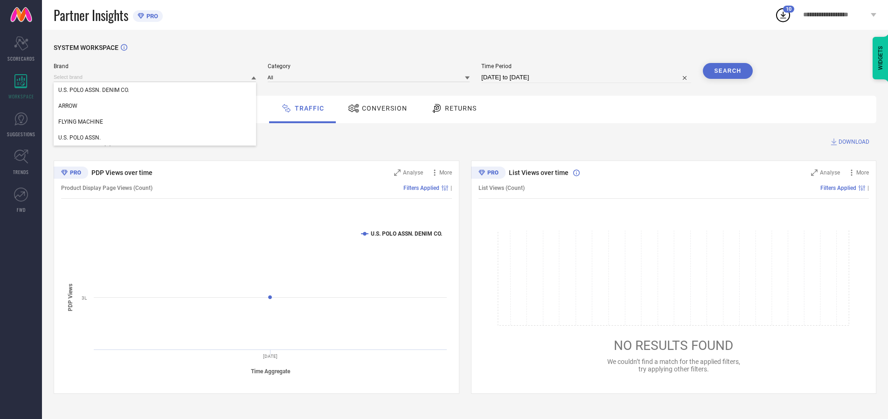
click at [155, 90] on div "U.S. POLO ASSN. DENIM CO." at bounding box center [155, 90] width 202 height 16
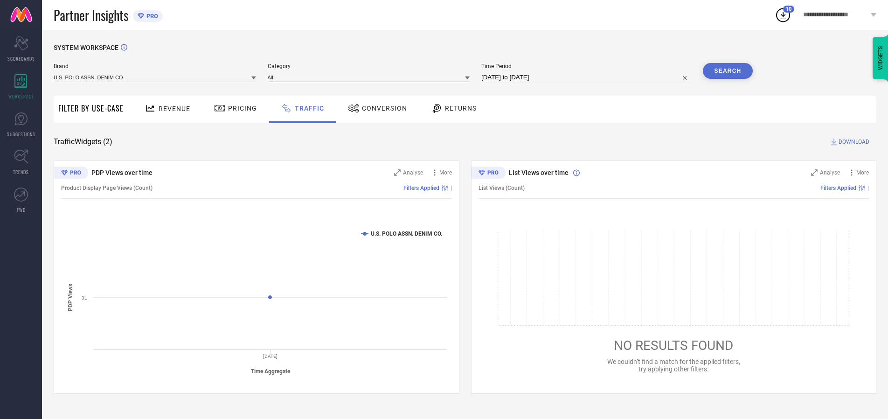
click at [371, 77] on input at bounding box center [369, 77] width 202 height 10
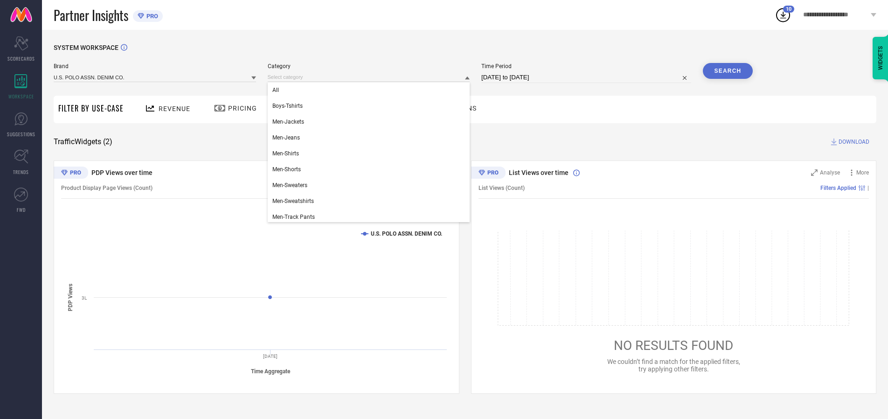
click at [371, 90] on div "All" at bounding box center [369, 90] width 202 height 16
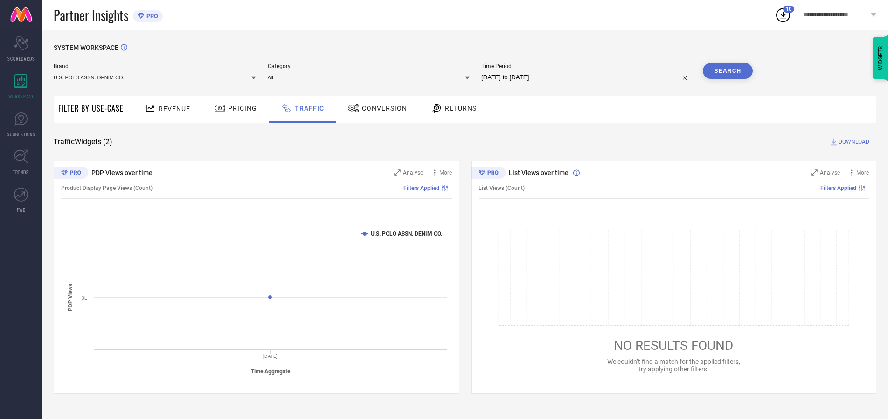
click at [727, 71] on button "Search" at bounding box center [728, 71] width 50 height 16
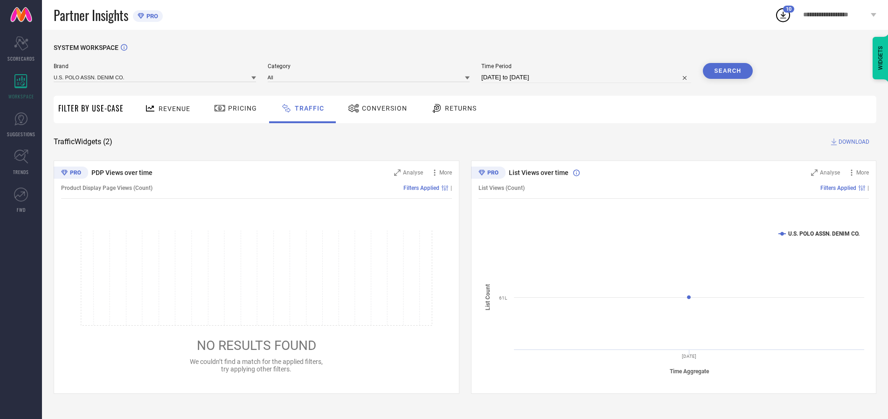
click at [852, 142] on span "DOWNLOAD" at bounding box center [853, 141] width 31 height 9
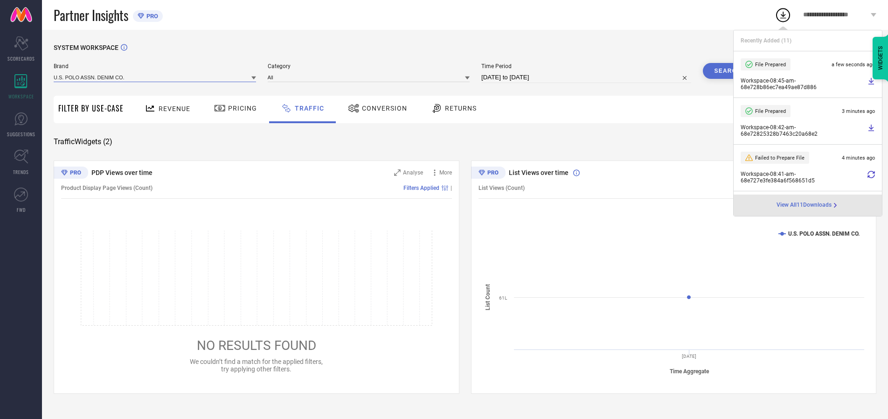
click at [155, 77] on input at bounding box center [155, 77] width 202 height 10
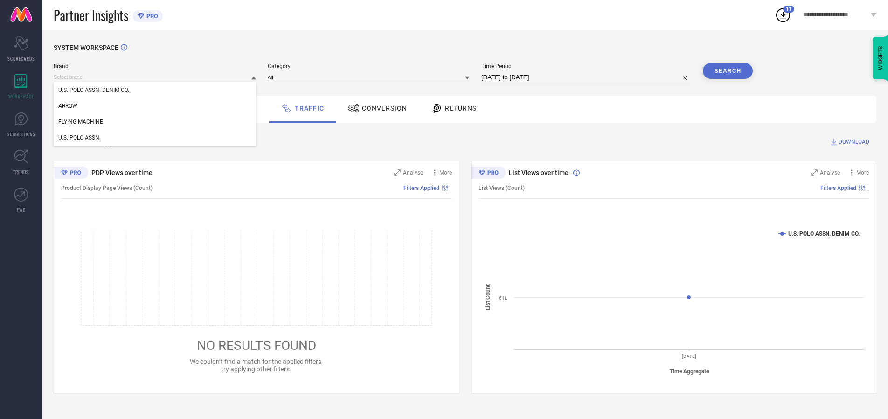
click at [155, 138] on div "U.S. POLO ASSN." at bounding box center [155, 138] width 202 height 16
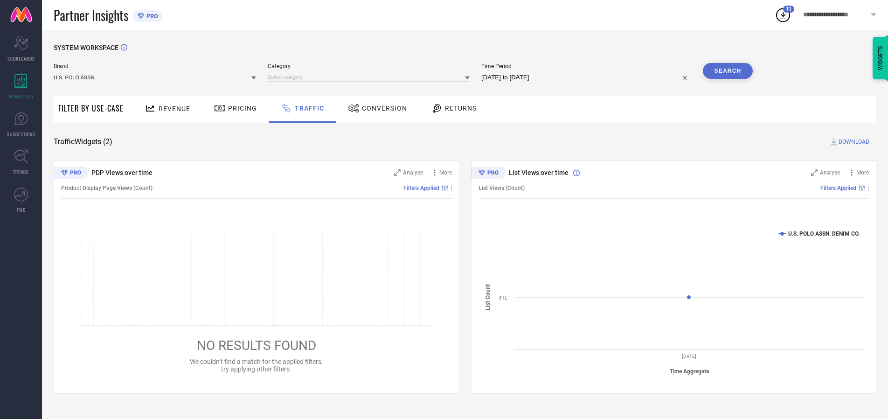
click at [371, 77] on input at bounding box center [369, 77] width 202 height 10
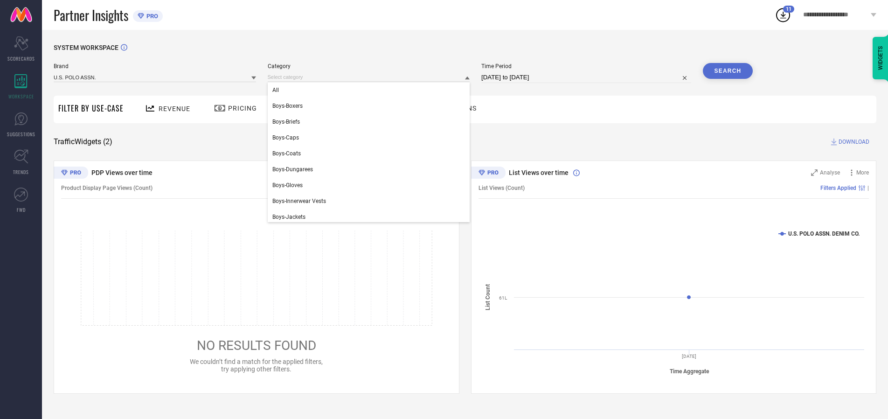
click at [371, 90] on div "All" at bounding box center [369, 90] width 202 height 16
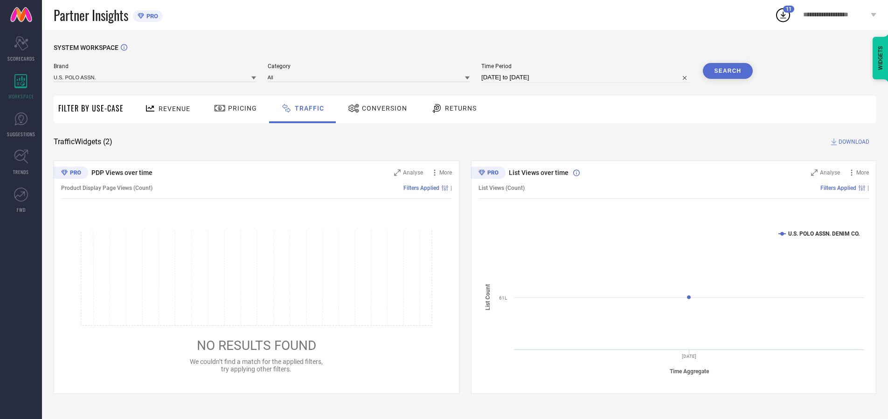
click at [727, 71] on button "Search" at bounding box center [728, 71] width 50 height 16
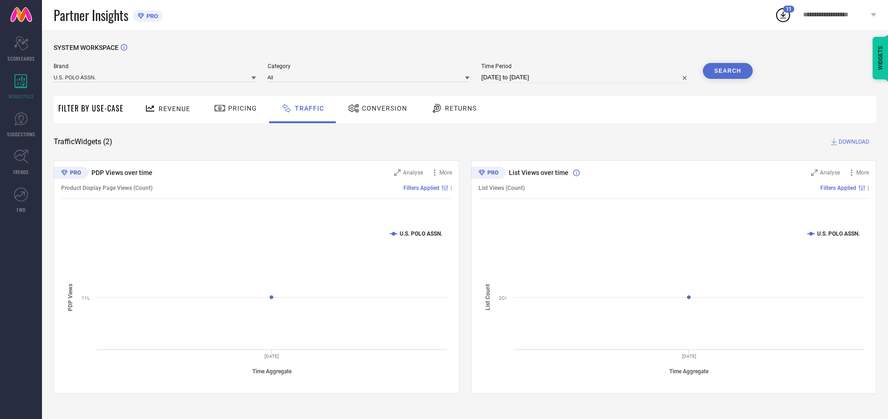
click at [852, 142] on span "DOWNLOAD" at bounding box center [853, 141] width 31 height 9
click at [588, 77] on input at bounding box center [586, 77] width 210 height 11
select select "9"
select select "2025"
select select "10"
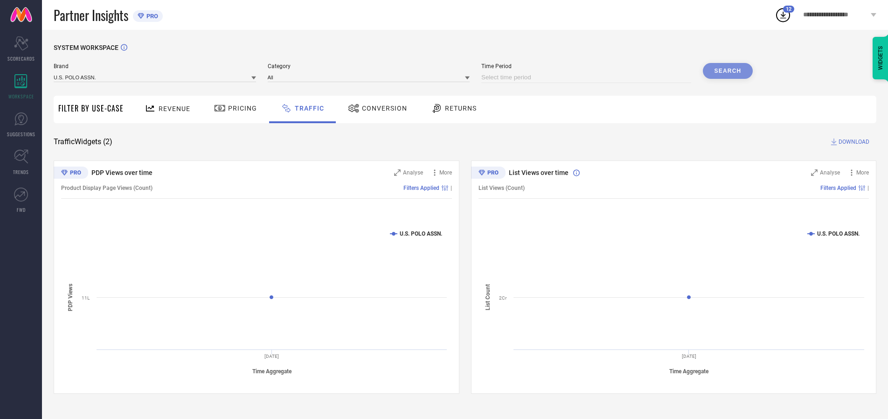
select select "2025"
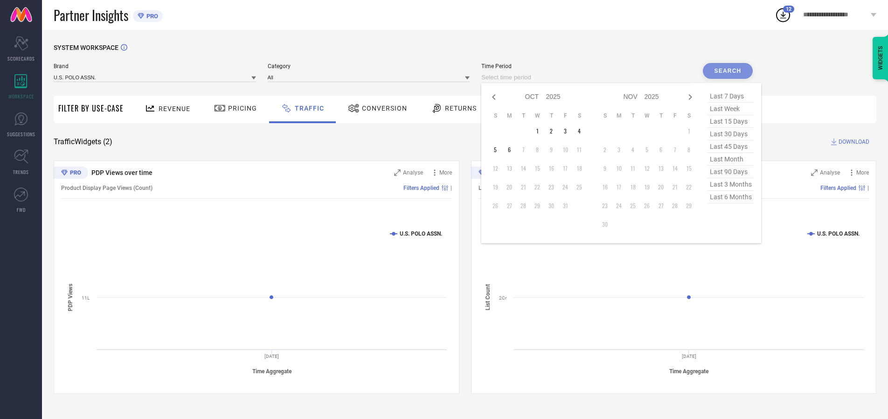
click at [568, 131] on td "3" at bounding box center [565, 131] width 14 height 14
type input "[DATE] to [DATE]"
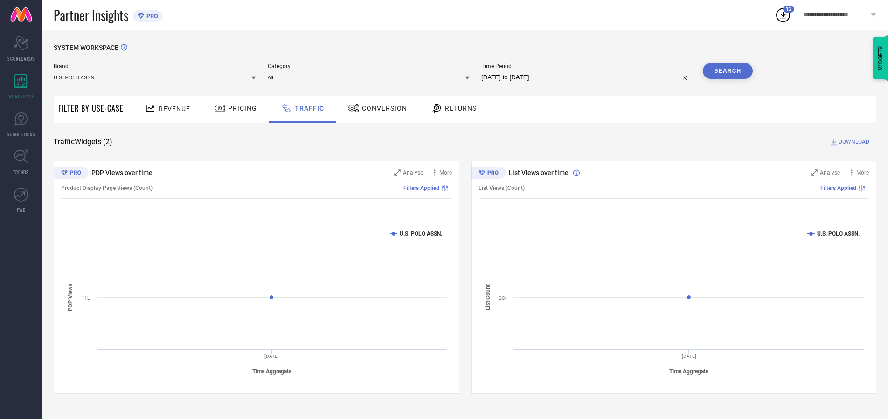
click at [155, 77] on input at bounding box center [155, 77] width 202 height 10
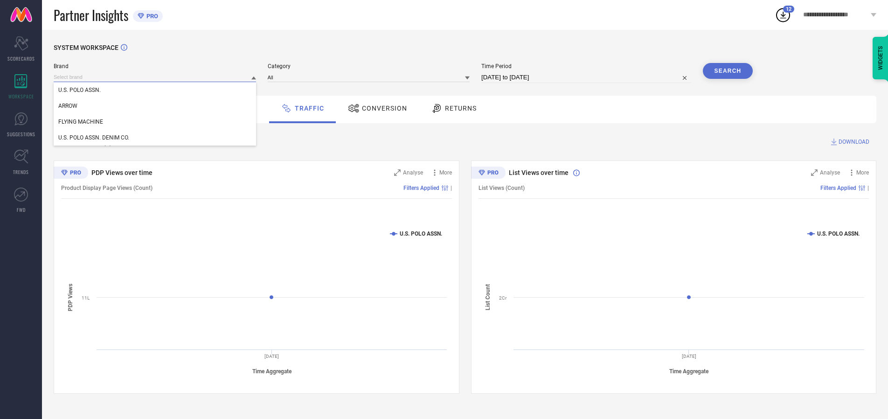
click at [155, 77] on input at bounding box center [155, 77] width 202 height 10
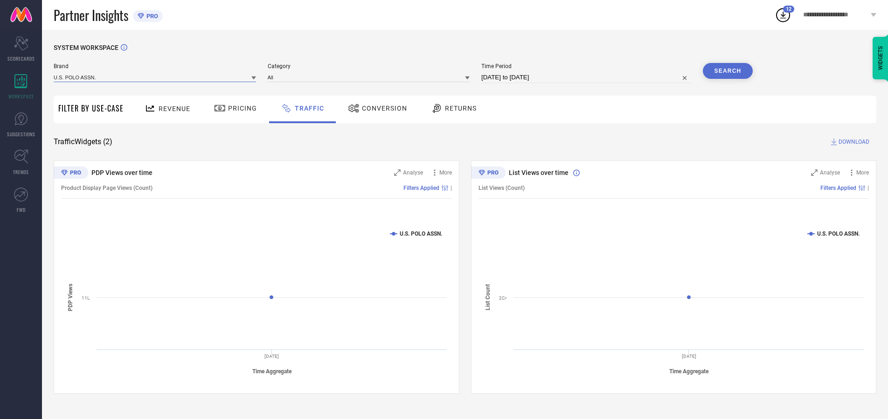
click at [155, 77] on input at bounding box center [155, 77] width 202 height 10
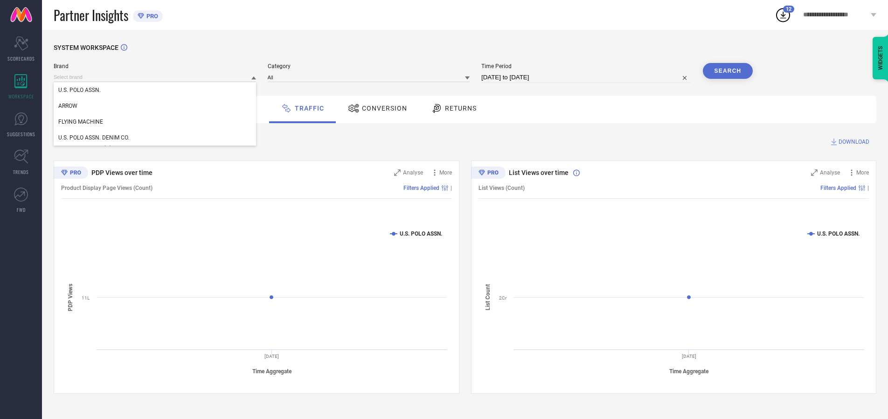
click at [155, 90] on div "U.S. POLO ASSN." at bounding box center [155, 90] width 202 height 16
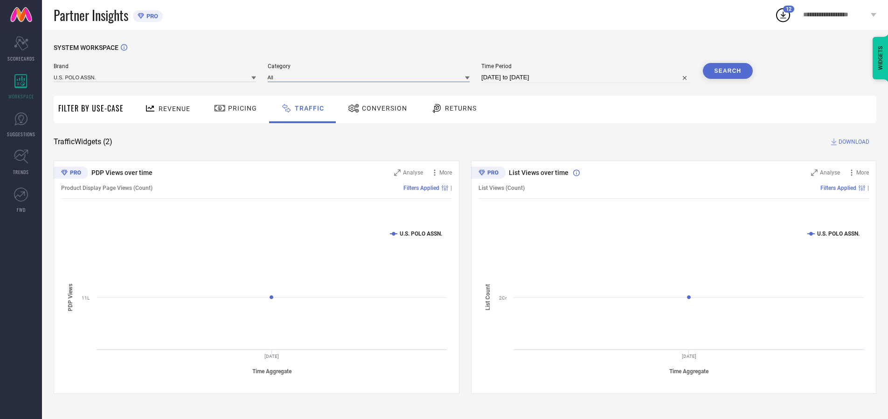
click at [371, 77] on input at bounding box center [369, 77] width 202 height 10
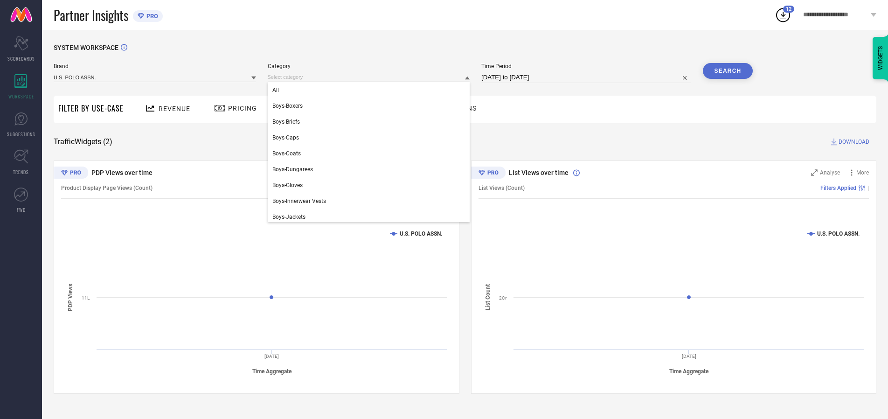
click at [371, 90] on div "All" at bounding box center [369, 90] width 202 height 16
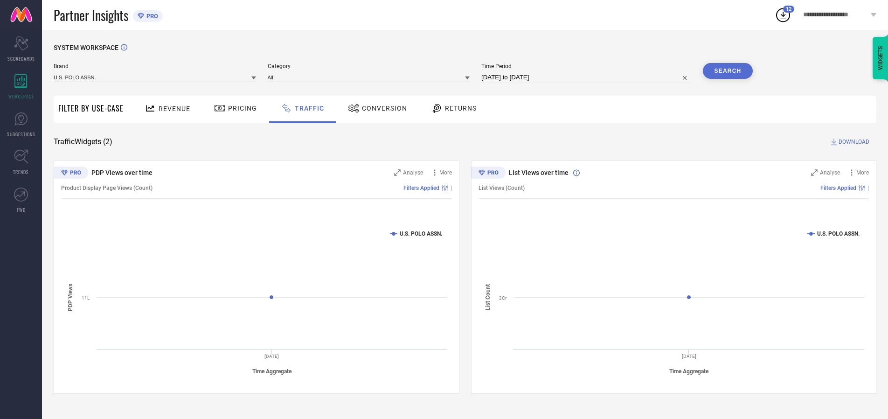
click at [727, 71] on button "Search" at bounding box center [728, 71] width 50 height 16
click at [852, 142] on span "DOWNLOAD" at bounding box center [853, 141] width 31 height 9
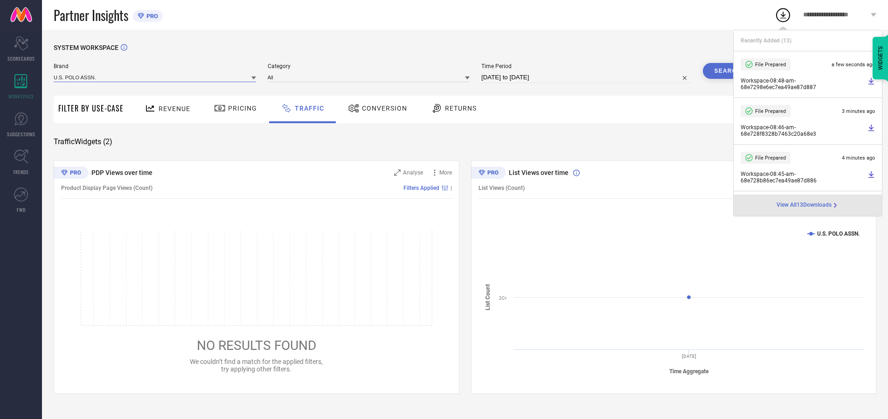
click at [155, 77] on input at bounding box center [155, 77] width 202 height 10
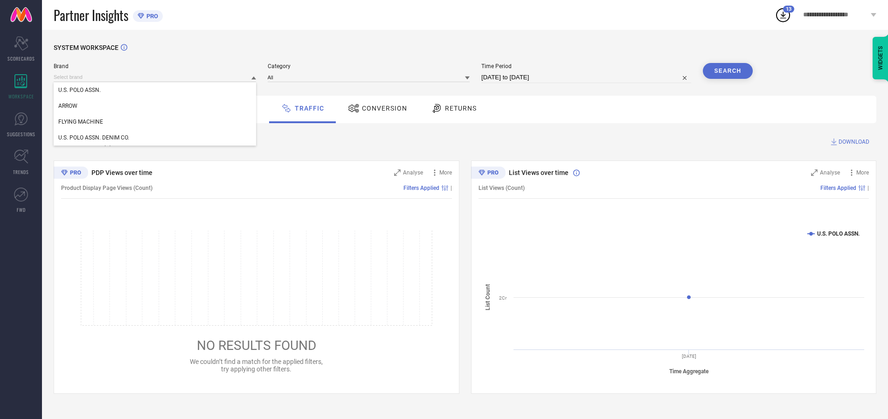
click at [155, 138] on div "U.S. POLO ASSN. DENIM CO." at bounding box center [155, 138] width 202 height 16
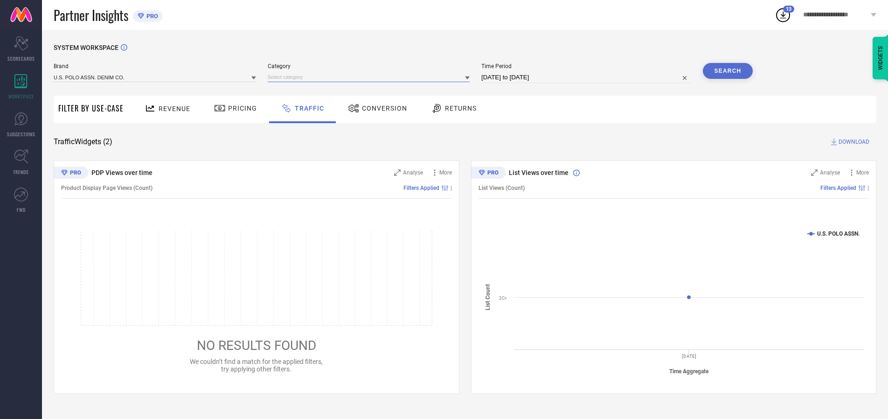
click at [371, 77] on input at bounding box center [369, 77] width 202 height 10
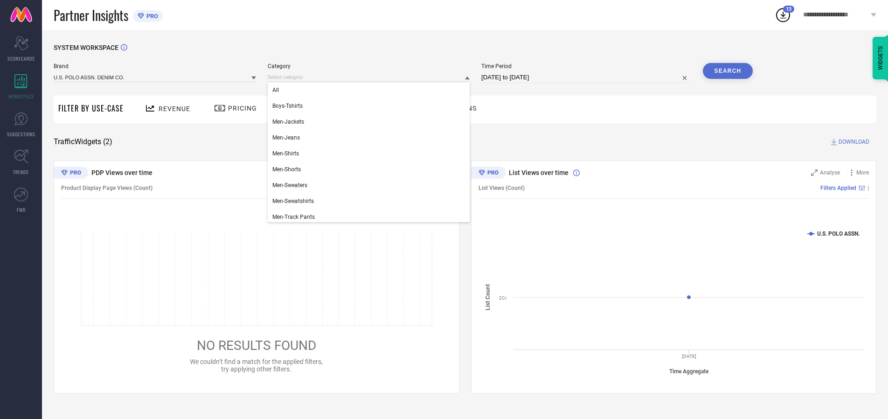
click at [371, 90] on div "All" at bounding box center [369, 90] width 202 height 16
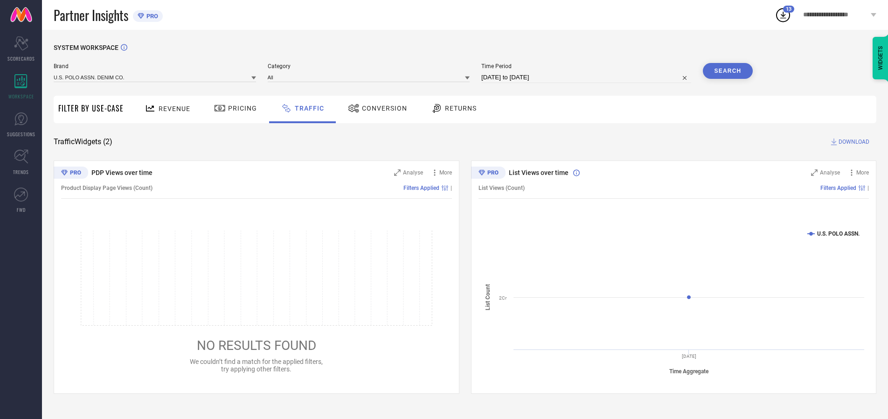
click at [727, 71] on button "Search" at bounding box center [728, 71] width 50 height 16
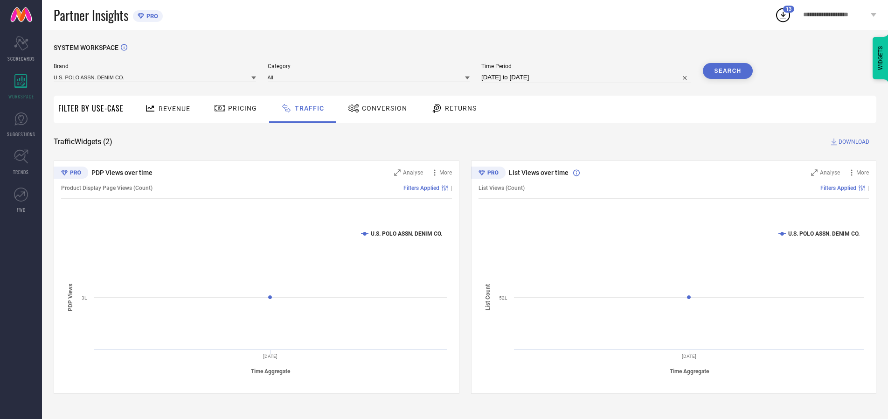
click at [852, 142] on span "DOWNLOAD" at bounding box center [853, 141] width 31 height 9
click at [588, 77] on input at bounding box center [586, 77] width 210 height 11
select select "9"
select select "2025"
select select "10"
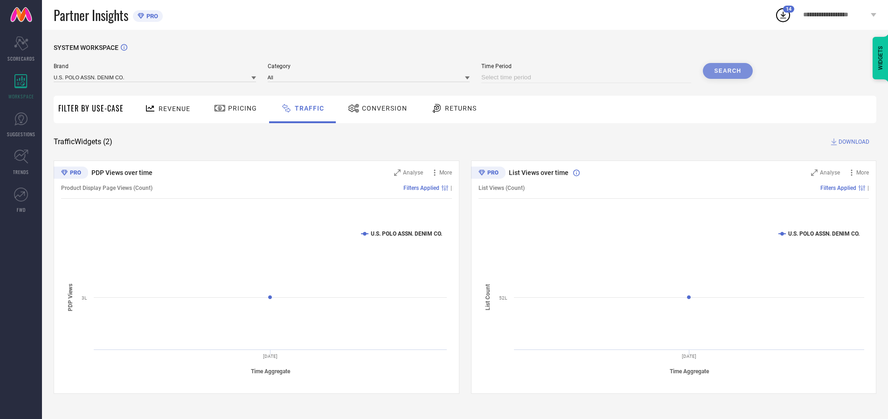
select select "2025"
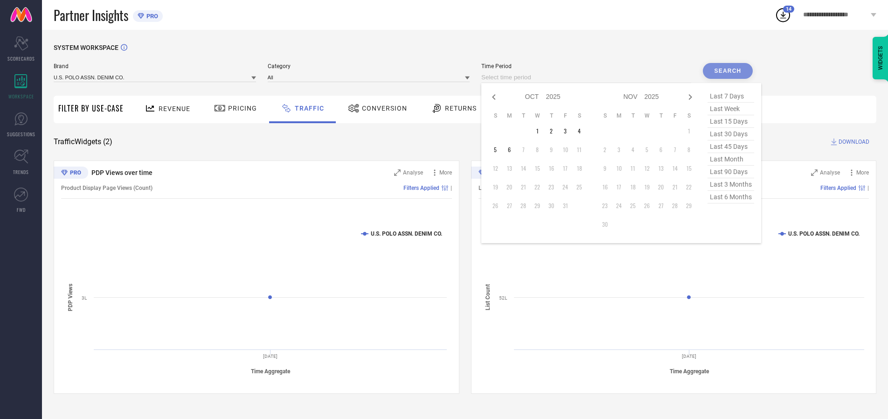
click at [582, 131] on td "4" at bounding box center [579, 131] width 14 height 14
type input "[DATE] to [DATE]"
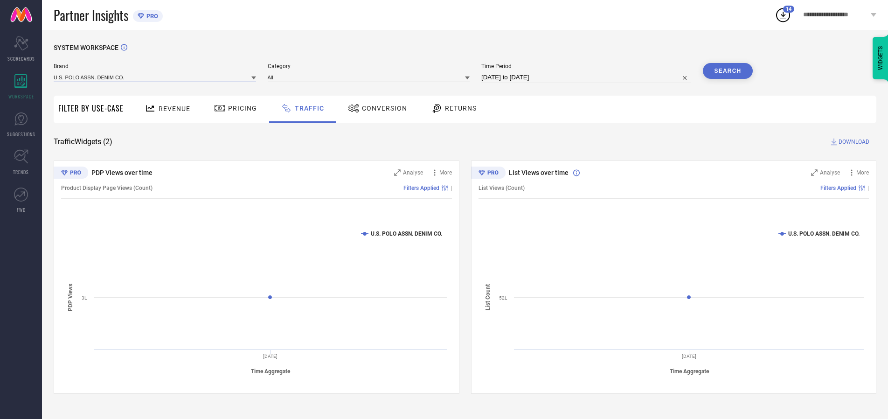
click at [155, 77] on input at bounding box center [155, 77] width 202 height 10
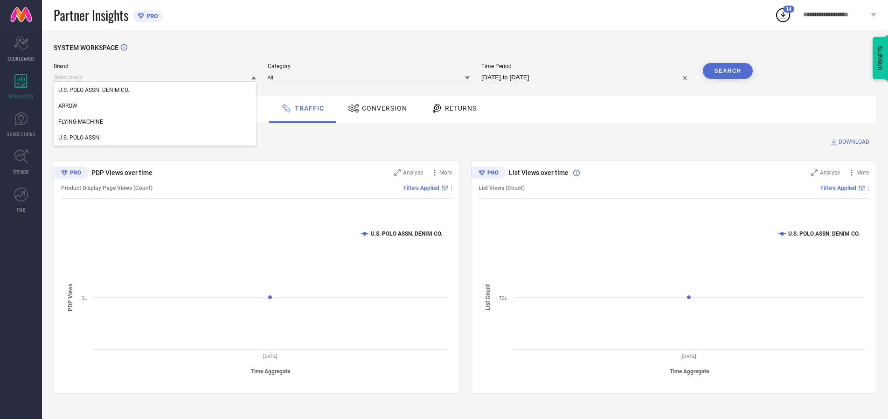
click at [155, 77] on input at bounding box center [155, 77] width 202 height 10
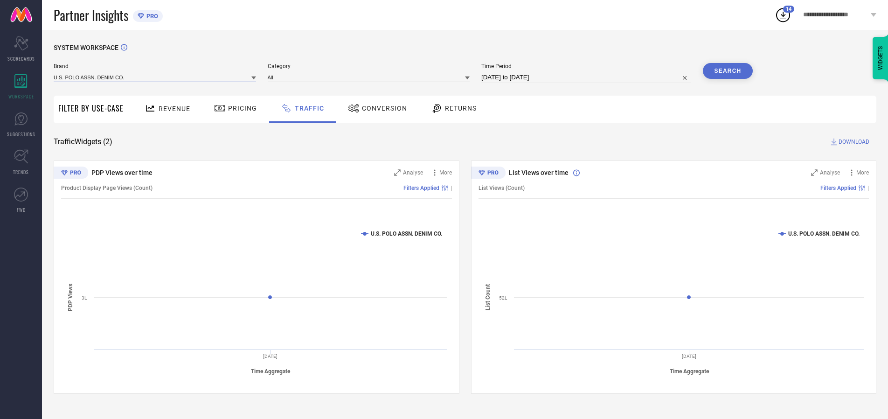
click at [155, 77] on input at bounding box center [155, 77] width 202 height 10
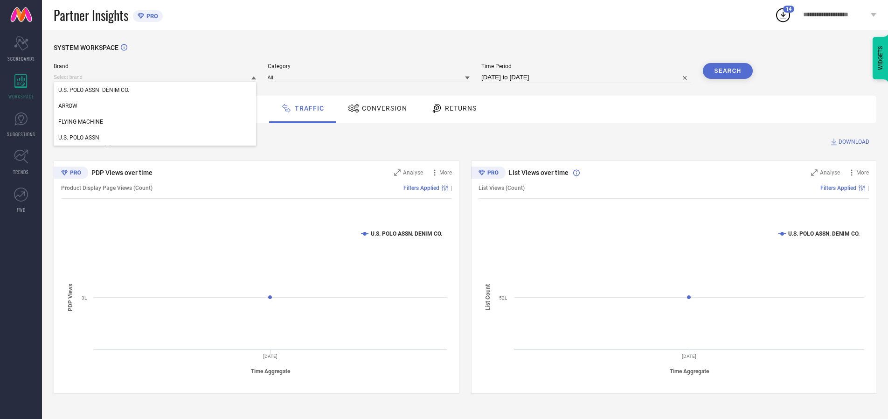
click at [155, 90] on div "U.S. POLO ASSN. DENIM CO." at bounding box center [155, 90] width 202 height 16
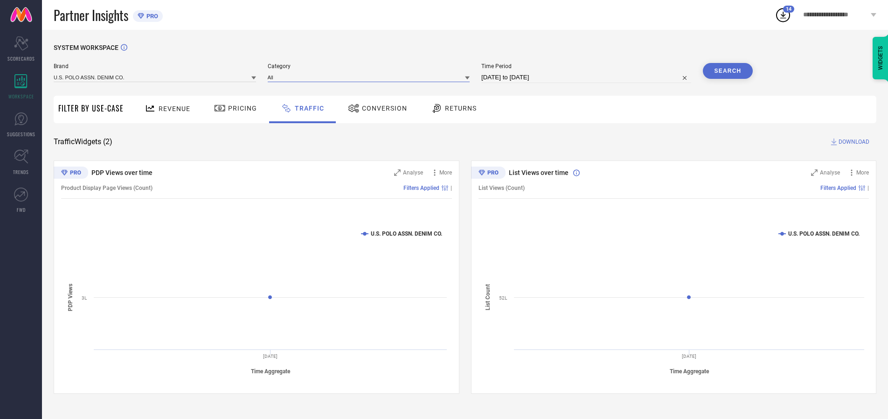
click at [371, 77] on input at bounding box center [369, 77] width 202 height 10
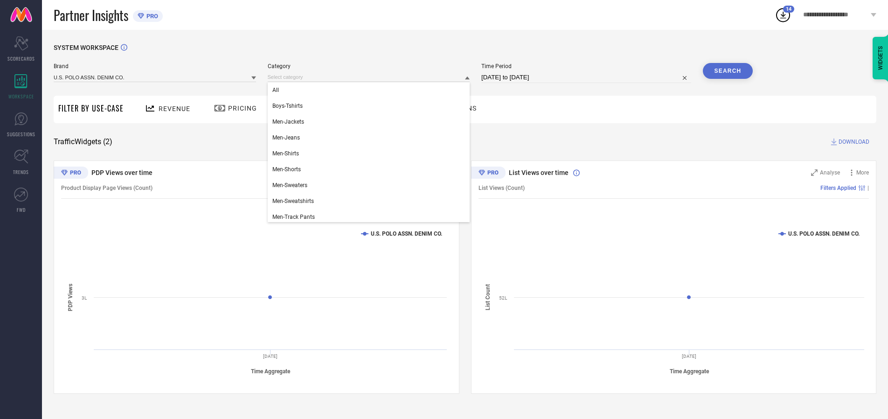
click at [371, 90] on div "All" at bounding box center [369, 90] width 202 height 16
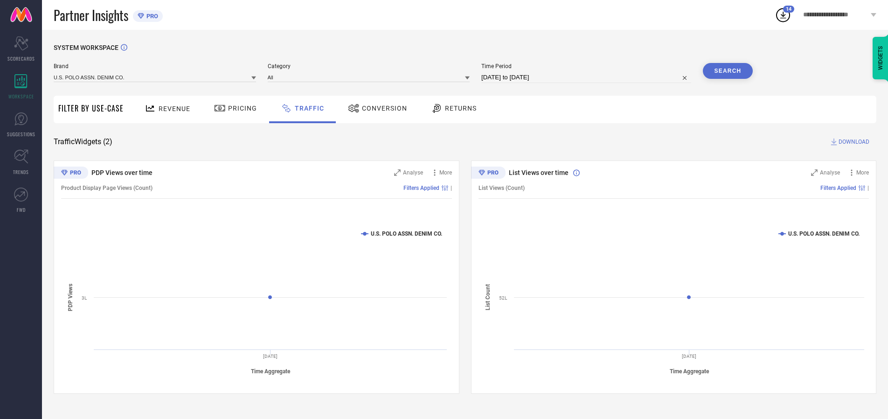
click at [727, 71] on button "Search" at bounding box center [728, 71] width 50 height 16
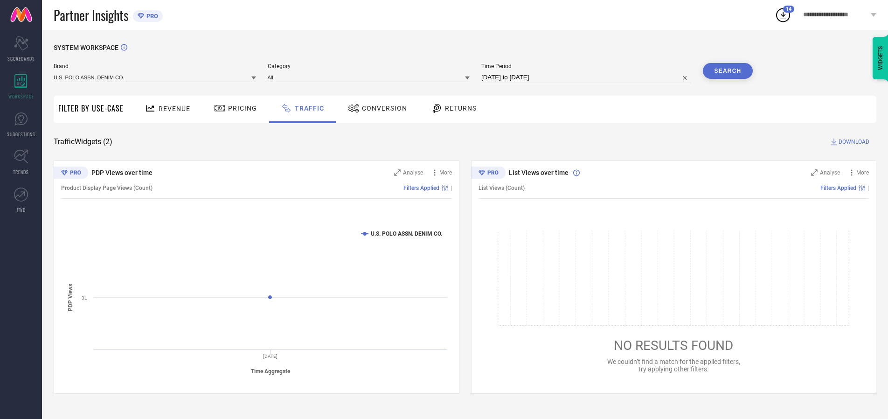
click at [852, 142] on span "DOWNLOAD" at bounding box center [853, 141] width 31 height 9
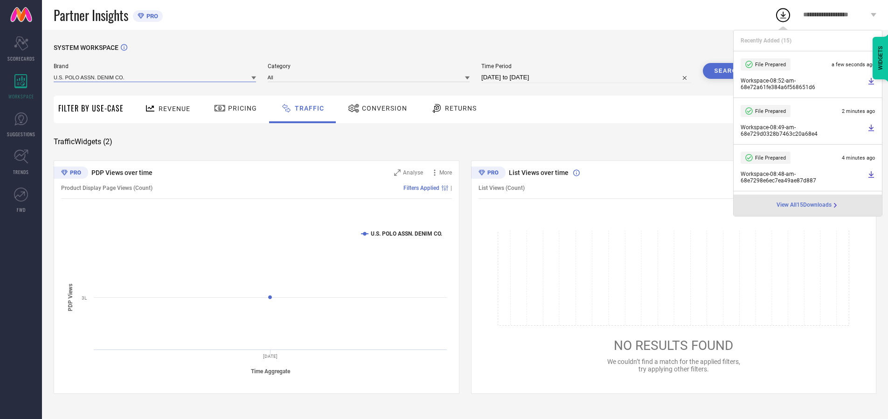
click at [155, 77] on input at bounding box center [155, 77] width 202 height 10
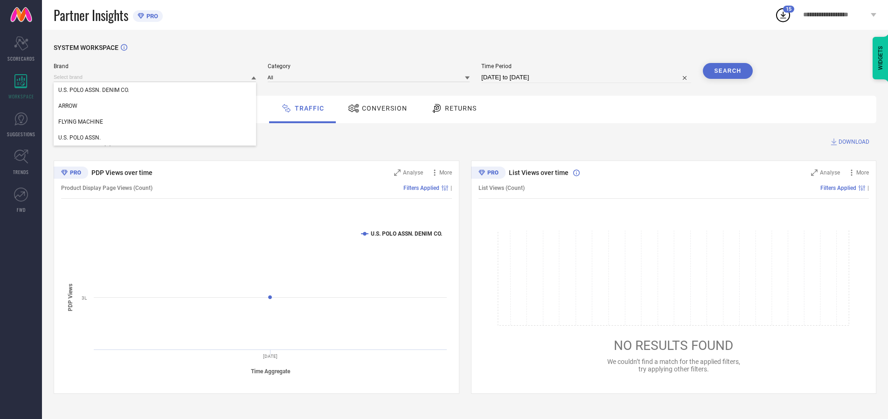
click at [155, 138] on div "U.S. POLO ASSN." at bounding box center [155, 138] width 202 height 16
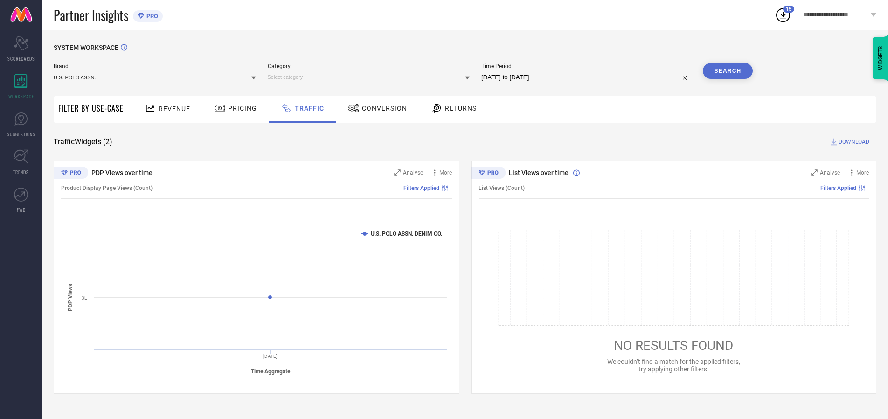
click at [371, 77] on input at bounding box center [369, 77] width 202 height 10
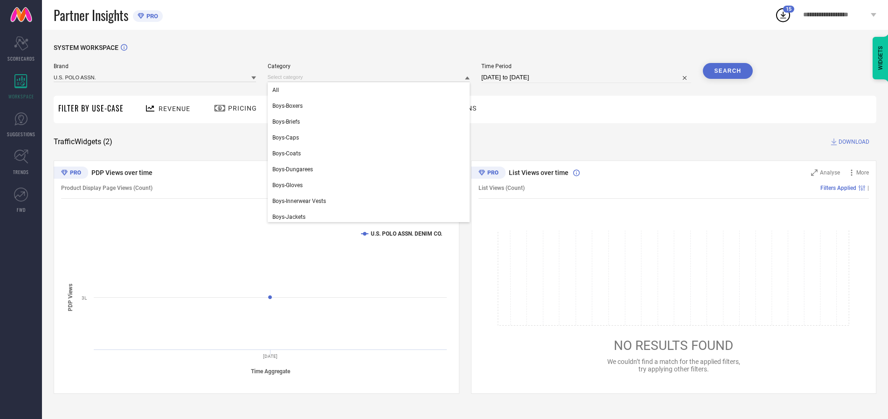
click at [371, 90] on div "All" at bounding box center [369, 90] width 202 height 16
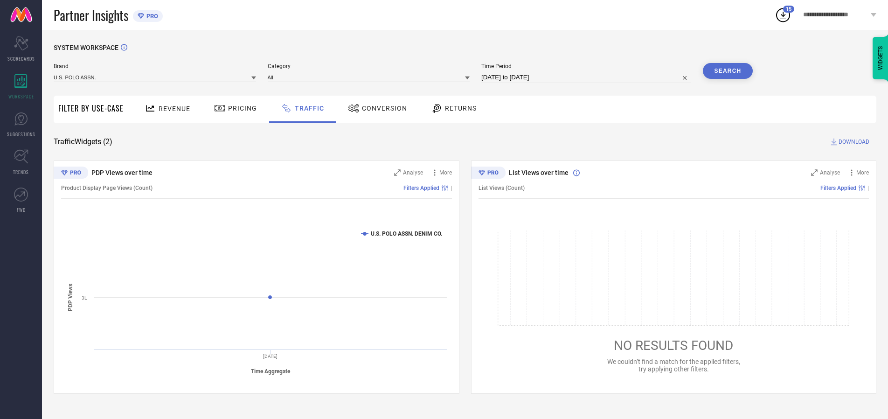
click at [727, 71] on button "Search" at bounding box center [728, 71] width 50 height 16
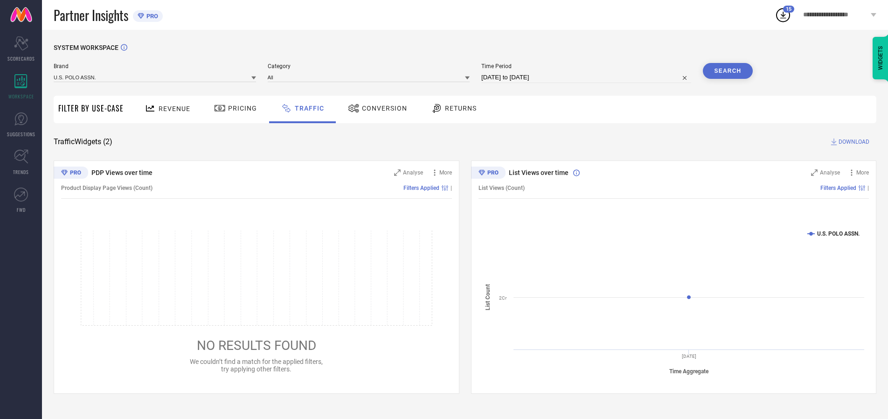
click at [852, 142] on span "DOWNLOAD" at bounding box center [853, 141] width 31 height 9
click at [588, 77] on input at bounding box center [586, 77] width 210 height 11
select select "9"
select select "2025"
select select "10"
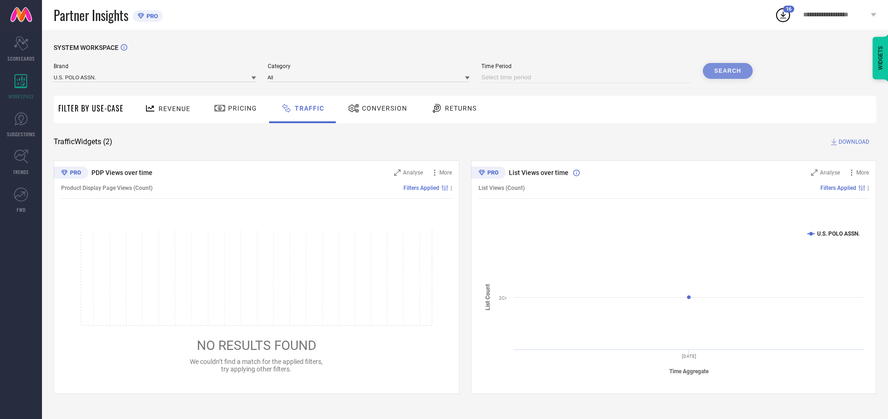
select select "2025"
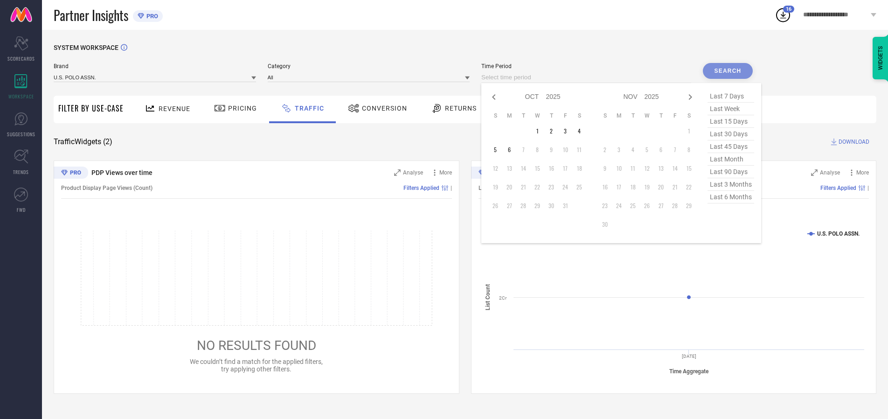
click at [498, 150] on td "5" at bounding box center [495, 150] width 14 height 14
type input "[DATE] to [DATE]"
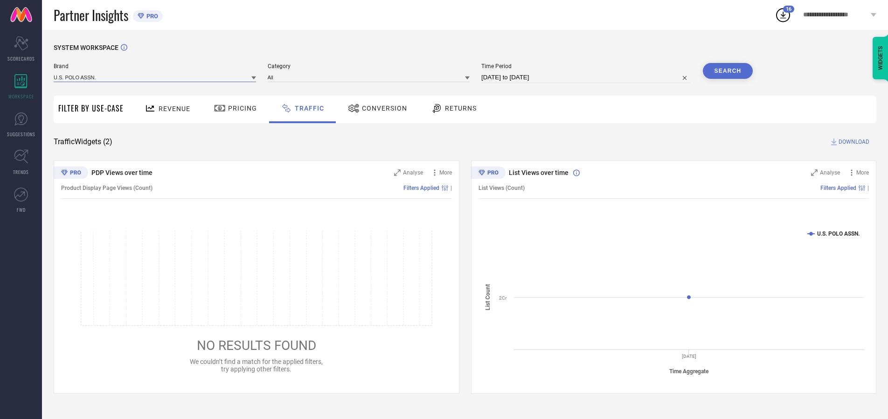
click at [155, 77] on input at bounding box center [155, 77] width 202 height 10
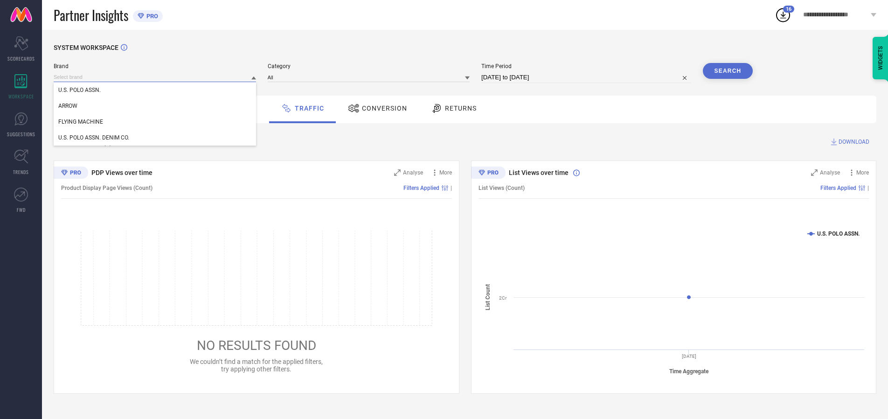
click at [155, 77] on input at bounding box center [155, 77] width 202 height 10
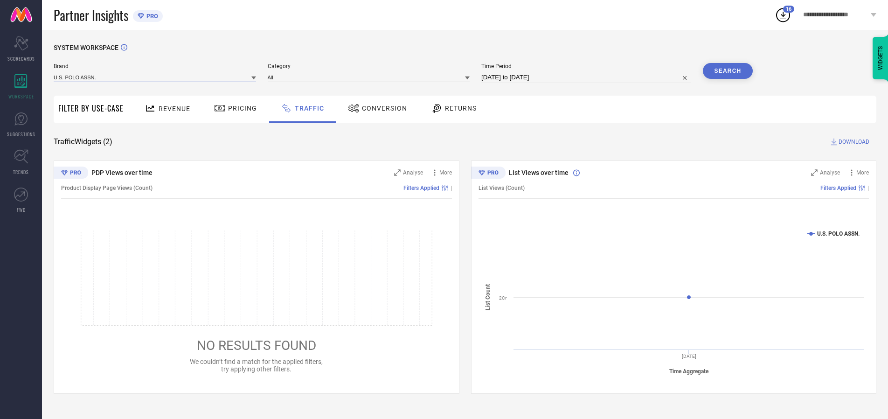
click at [155, 77] on input at bounding box center [155, 77] width 202 height 10
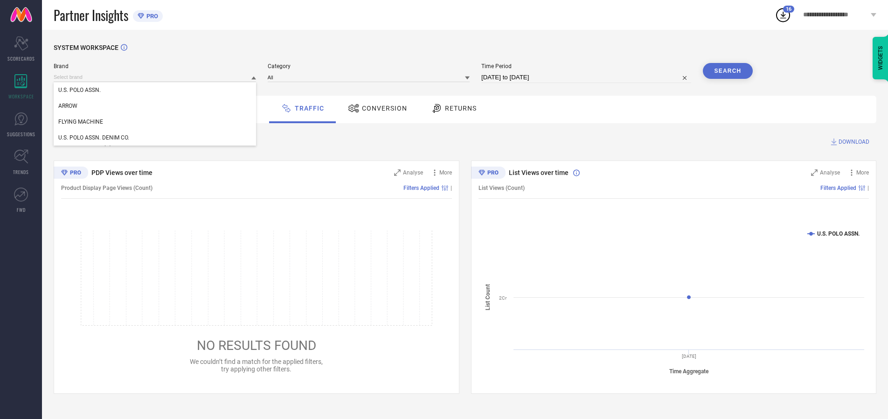
click at [155, 90] on div "U.S. POLO ASSN." at bounding box center [155, 90] width 202 height 16
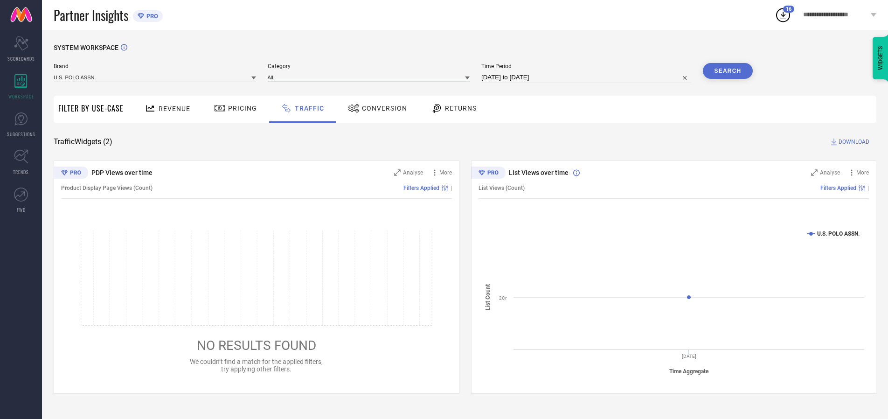
click at [371, 77] on input at bounding box center [369, 77] width 202 height 10
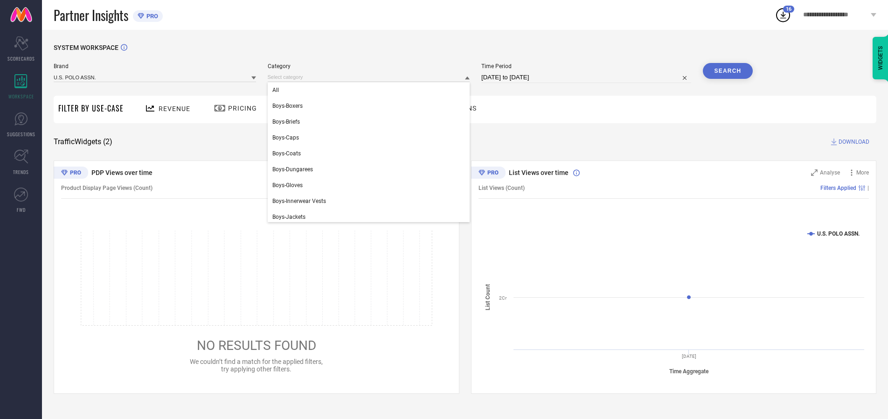
click at [371, 90] on div "All" at bounding box center [369, 90] width 202 height 16
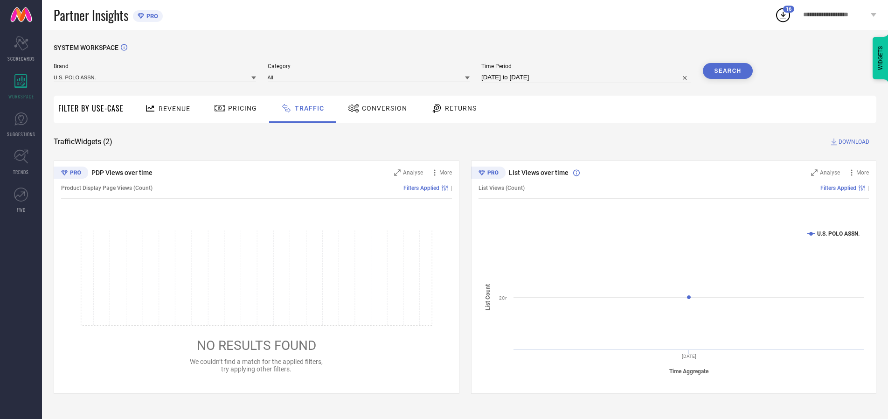
click at [727, 71] on button "Search" at bounding box center [728, 71] width 50 height 16
click at [852, 142] on span "DOWNLOAD" at bounding box center [853, 141] width 31 height 9
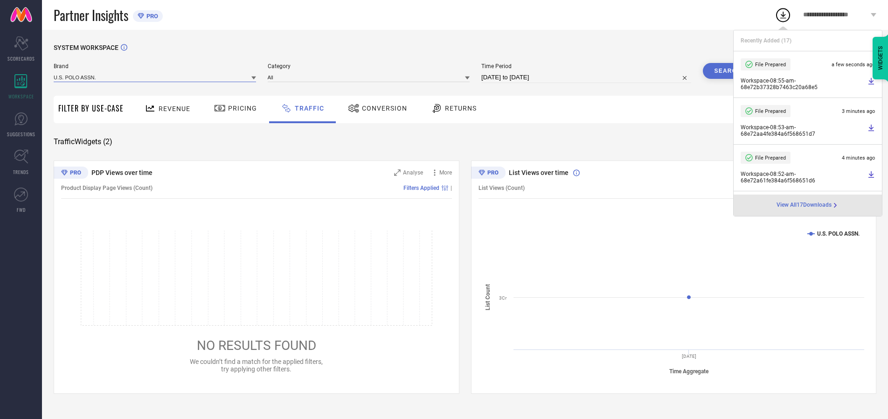
click at [155, 77] on input at bounding box center [155, 77] width 202 height 10
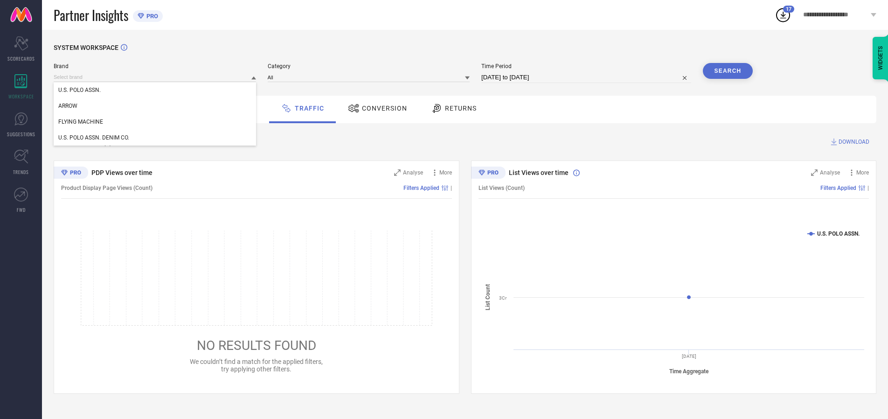
click at [155, 138] on div "U.S. POLO ASSN. DENIM CO." at bounding box center [155, 138] width 202 height 16
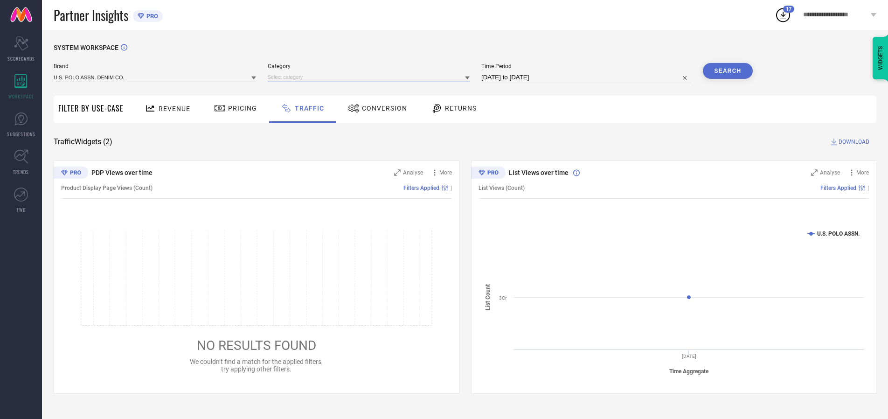
click at [371, 77] on input at bounding box center [369, 77] width 202 height 10
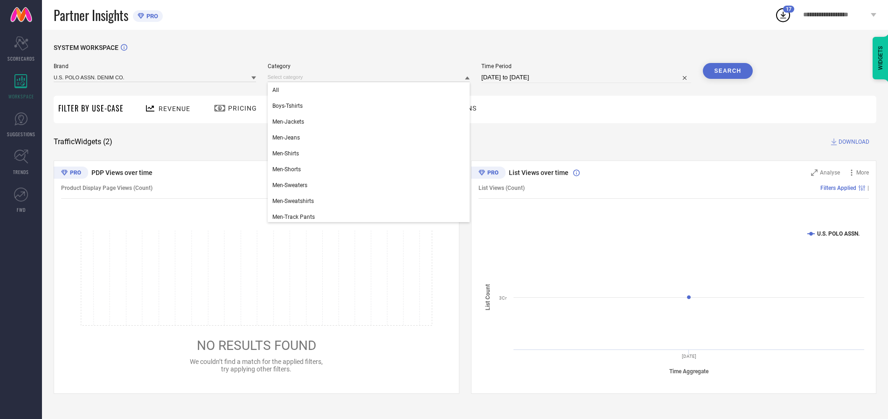
click at [371, 90] on div "All" at bounding box center [369, 90] width 202 height 16
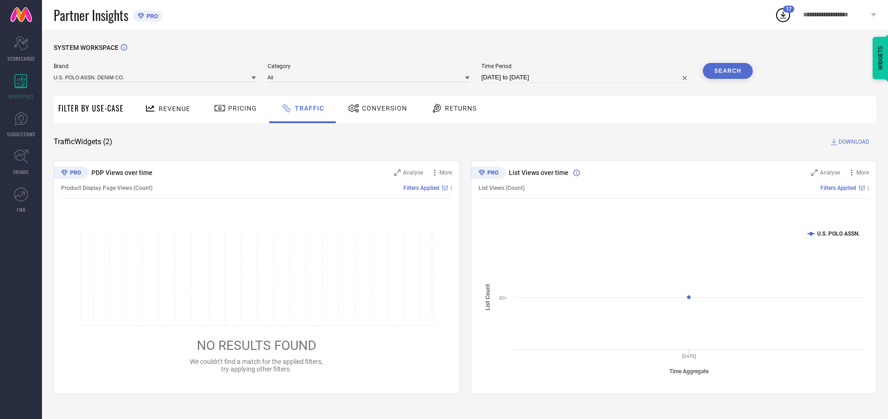
click at [727, 71] on button "Search" at bounding box center [728, 71] width 50 height 16
click at [852, 142] on span "DOWNLOAD" at bounding box center [853, 141] width 31 height 9
click at [588, 77] on input at bounding box center [586, 77] width 210 height 11
select select "9"
select select "2025"
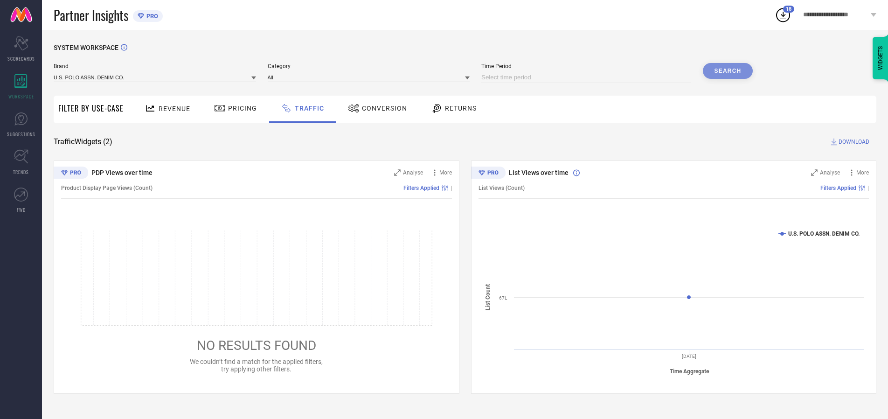
select select "10"
select select "2025"
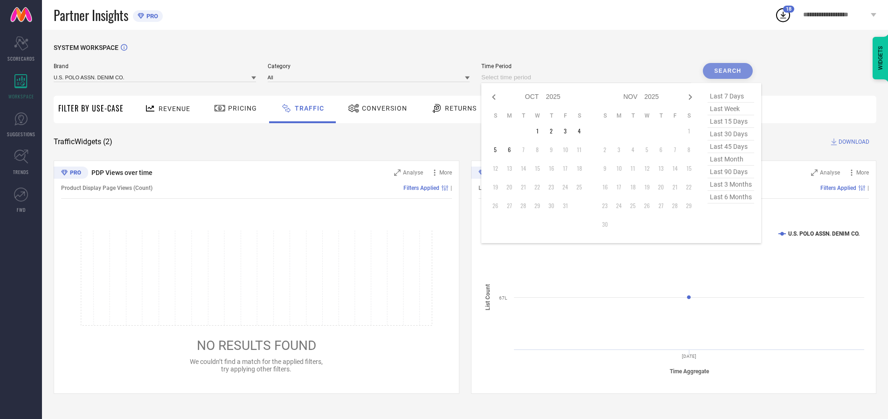
click at [512, 150] on td "6" at bounding box center [509, 150] width 14 height 14
type input "[DATE] to [DATE]"
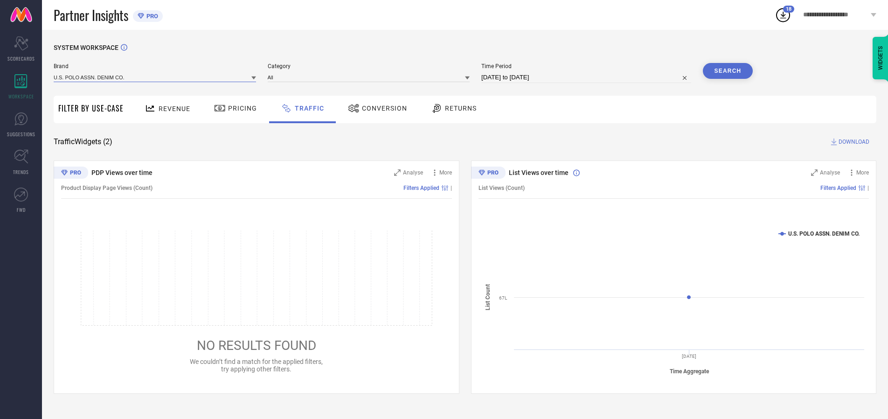
click at [155, 77] on input at bounding box center [155, 77] width 202 height 10
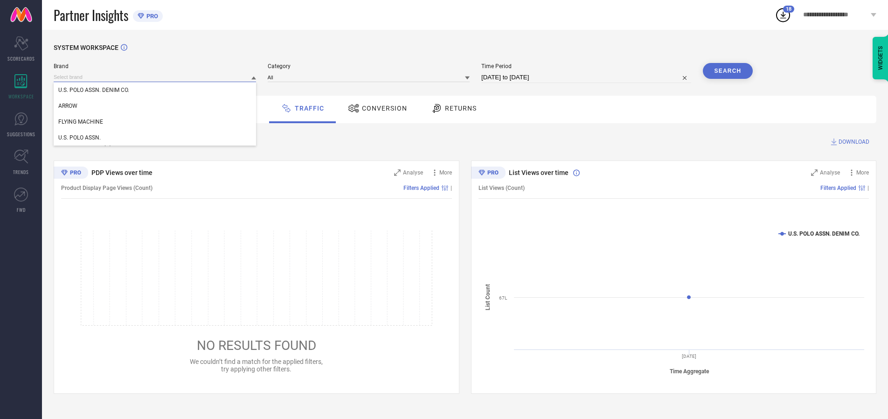
click at [155, 77] on input at bounding box center [155, 77] width 202 height 10
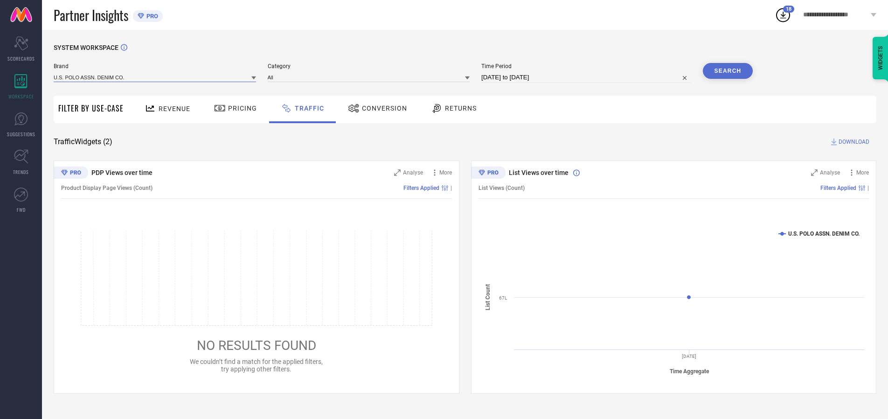
click at [155, 77] on input at bounding box center [155, 77] width 202 height 10
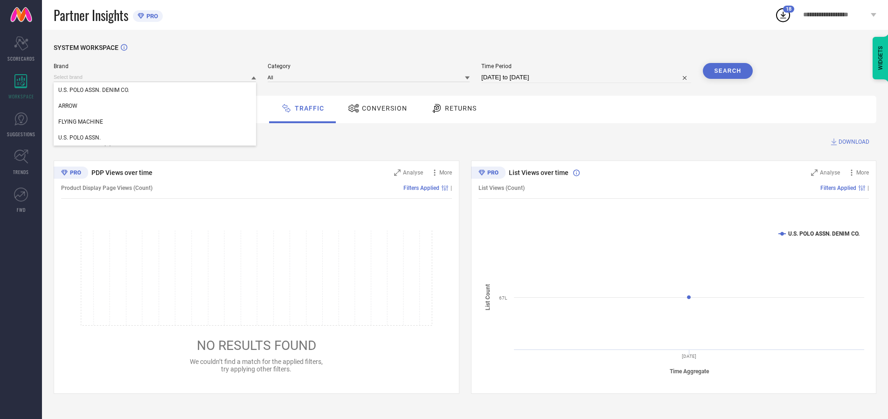
click at [155, 90] on div "U.S. POLO ASSN. DENIM CO." at bounding box center [155, 90] width 202 height 16
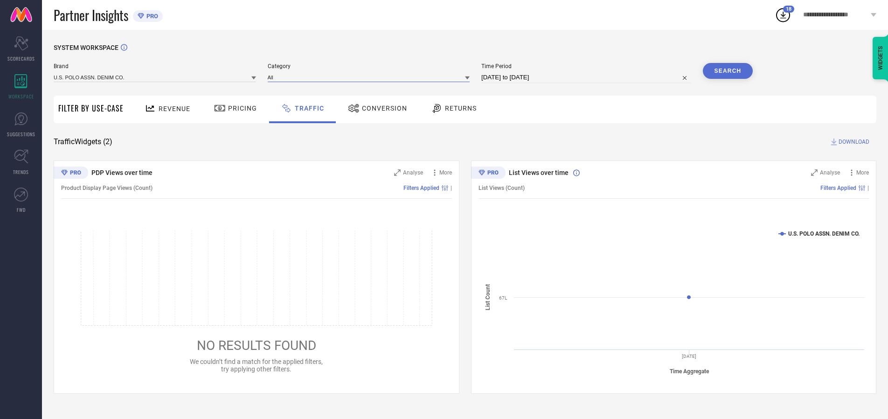
click at [371, 77] on input at bounding box center [369, 77] width 202 height 10
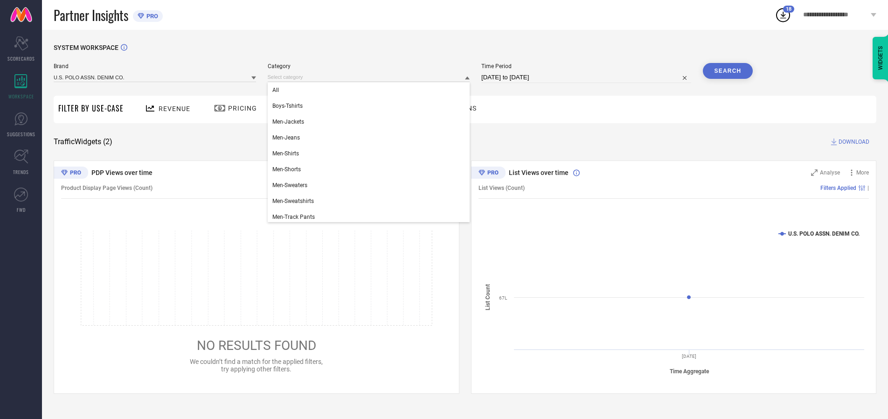
click at [371, 90] on div "All" at bounding box center [369, 90] width 202 height 16
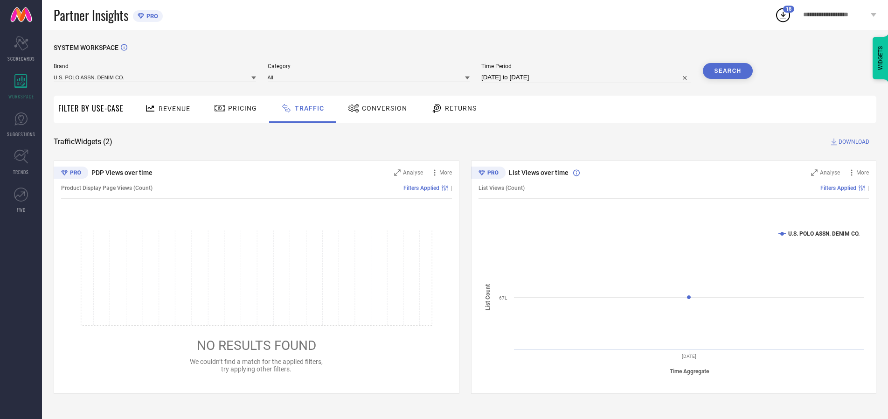
click at [727, 71] on button "Search" at bounding box center [728, 71] width 50 height 16
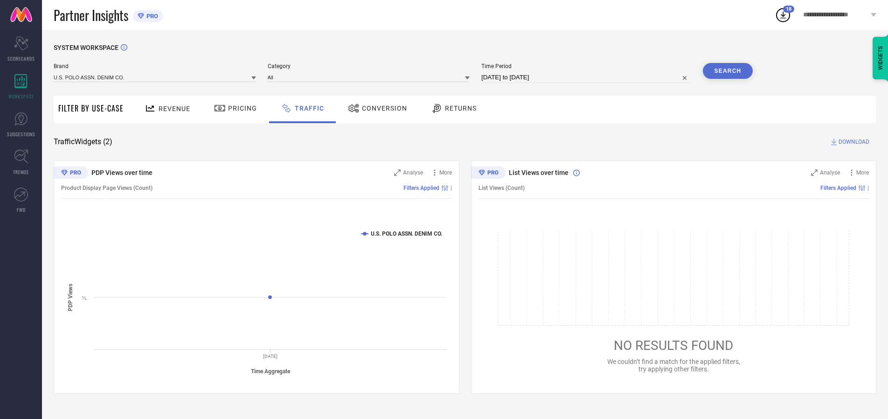
click at [852, 142] on span "DOWNLOAD" at bounding box center [853, 141] width 31 height 9
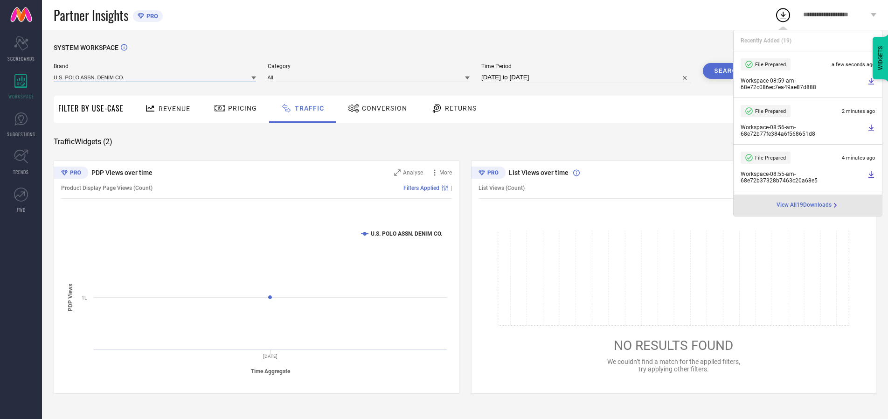
click at [155, 77] on input at bounding box center [155, 77] width 202 height 10
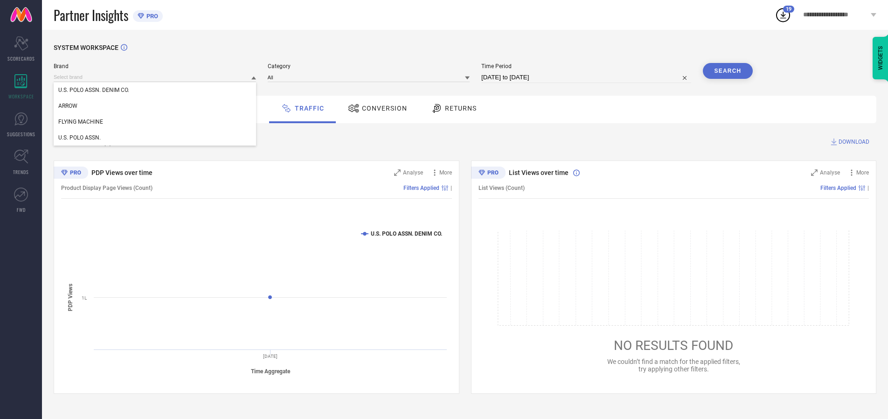
click at [155, 138] on div "U.S. POLO ASSN." at bounding box center [155, 138] width 202 height 16
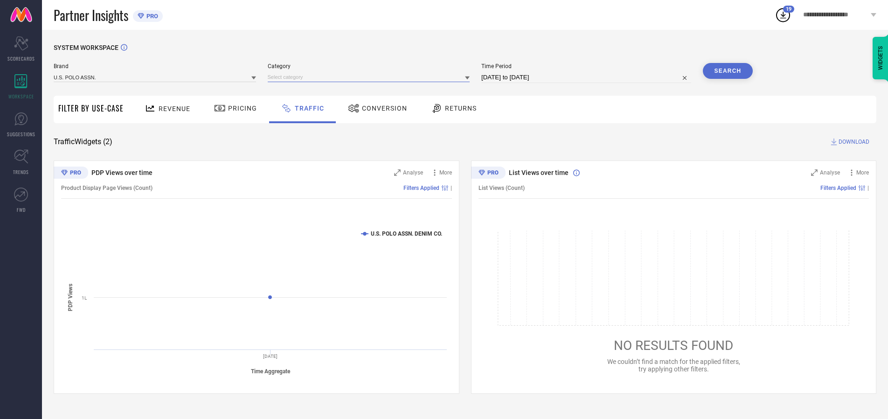
click at [371, 77] on input at bounding box center [369, 77] width 202 height 10
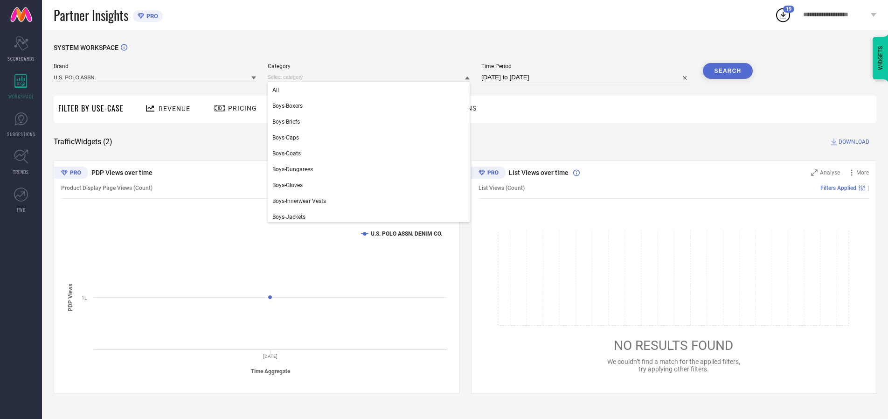
click at [371, 90] on div "All" at bounding box center [369, 90] width 202 height 16
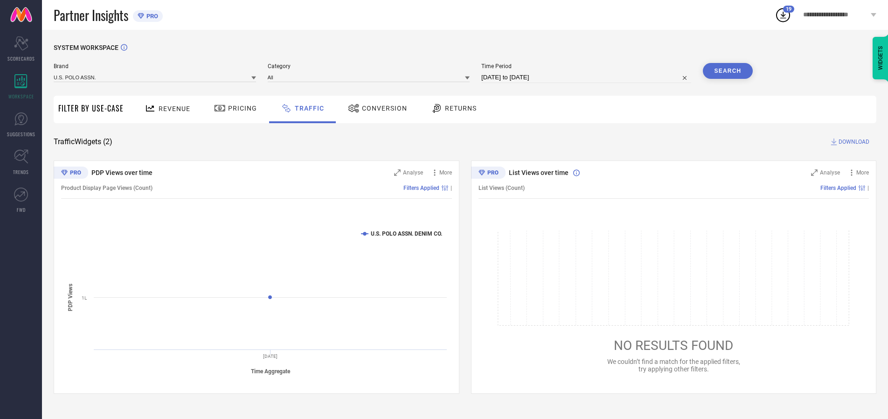
click at [727, 71] on button "Search" at bounding box center [728, 71] width 50 height 16
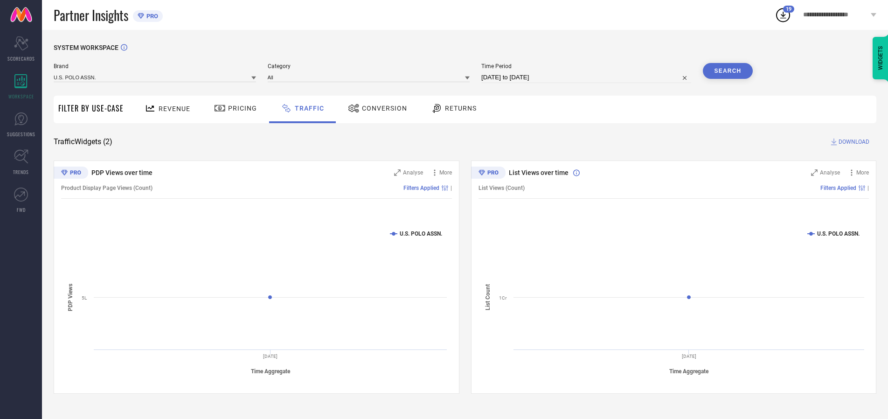
click at [852, 142] on span "DOWNLOAD" at bounding box center [853, 141] width 31 height 9
